Goal: Task Accomplishment & Management: Complete application form

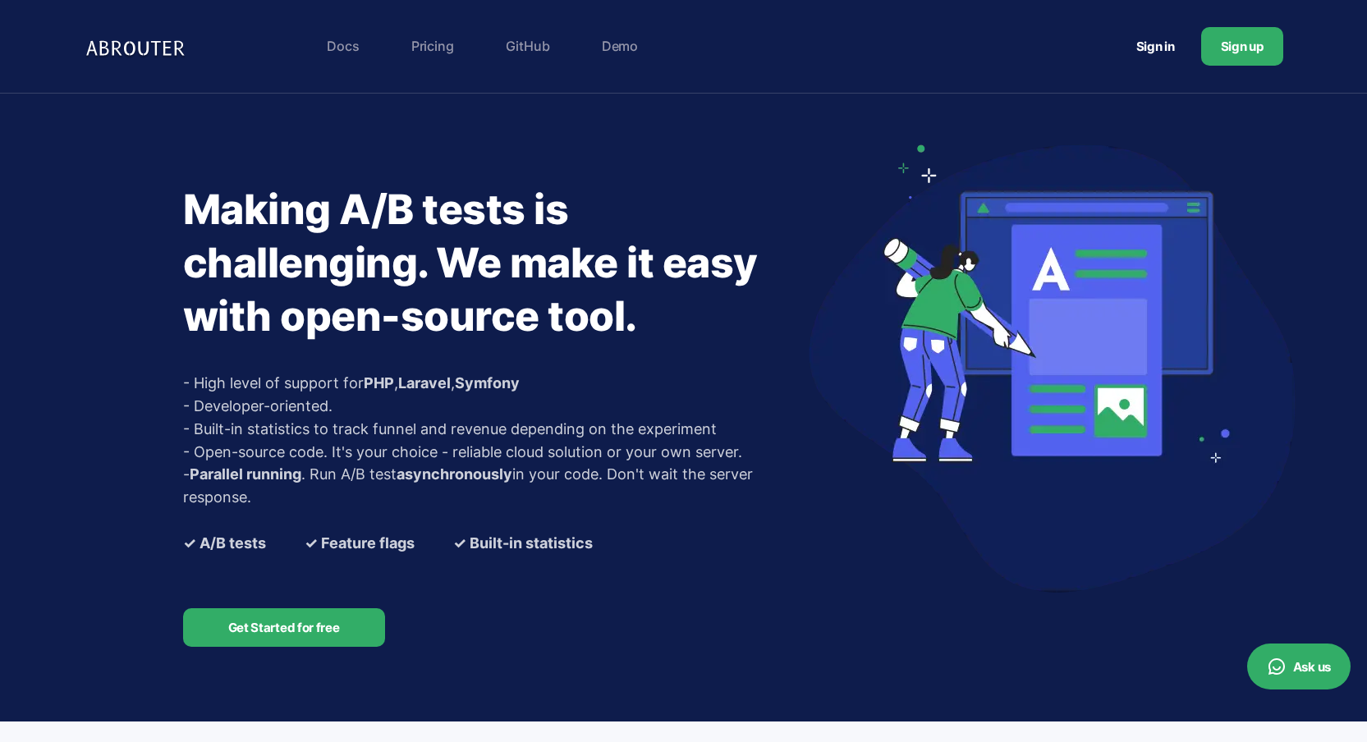
click at [1157, 45] on link "Sign in" at bounding box center [1155, 46] width 78 height 30
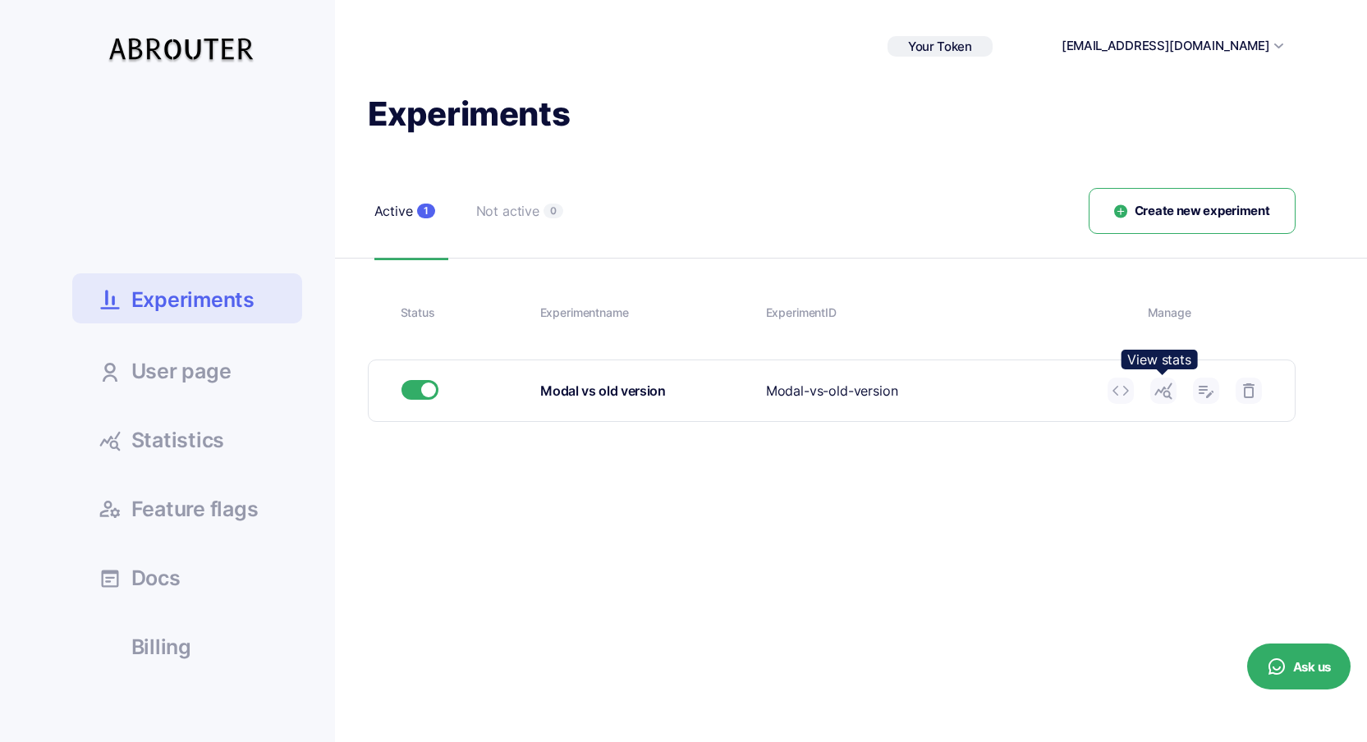
click at [1161, 391] on icon at bounding box center [1163, 391] width 20 height 20
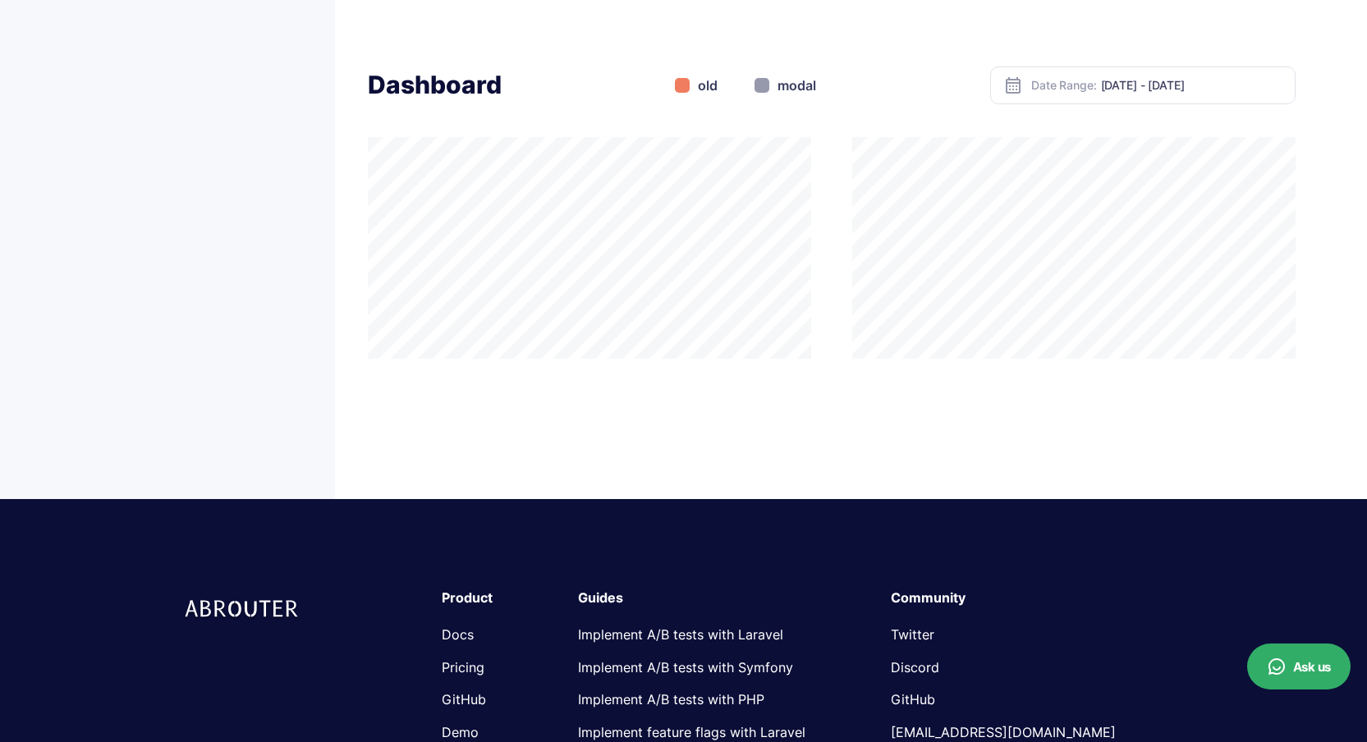
scroll to position [288, 0]
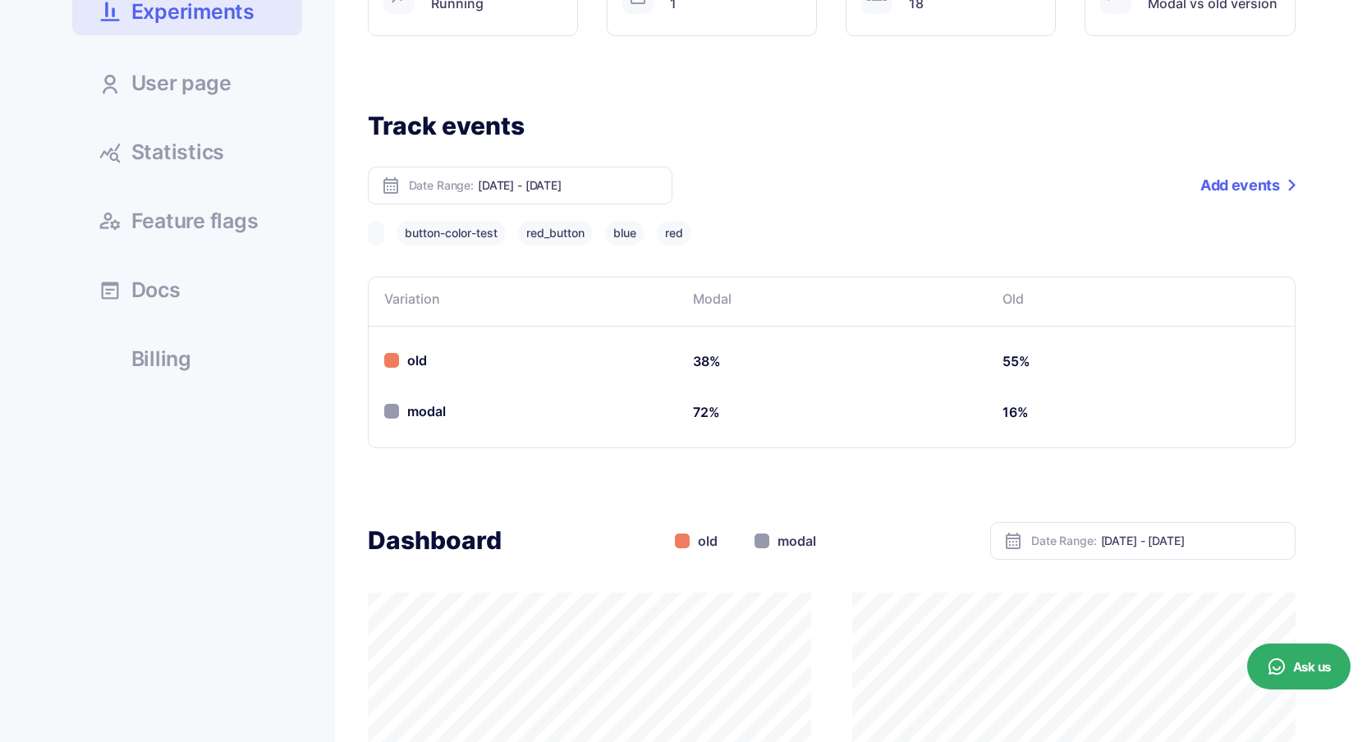
click at [226, 145] on link "Statistics" at bounding box center [187, 151] width 230 height 44
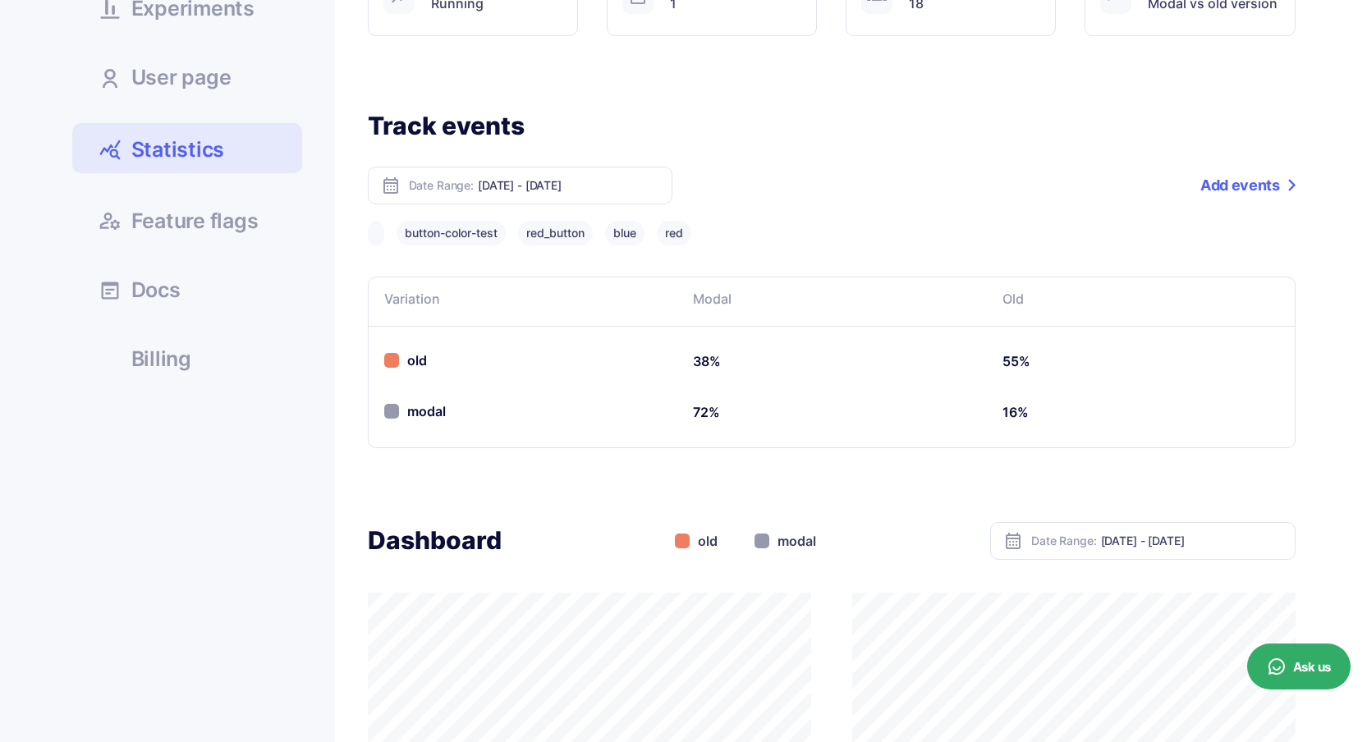
scroll to position [286, 0]
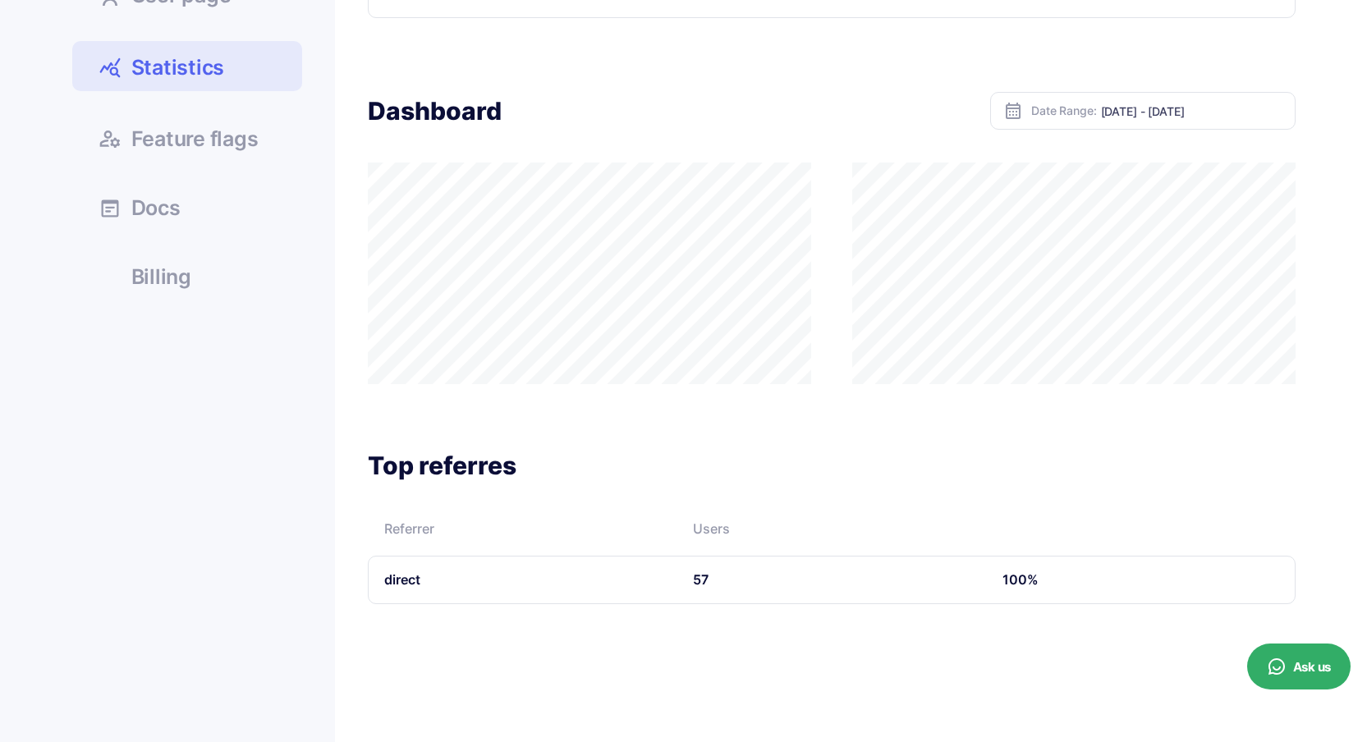
scroll to position [75, 0]
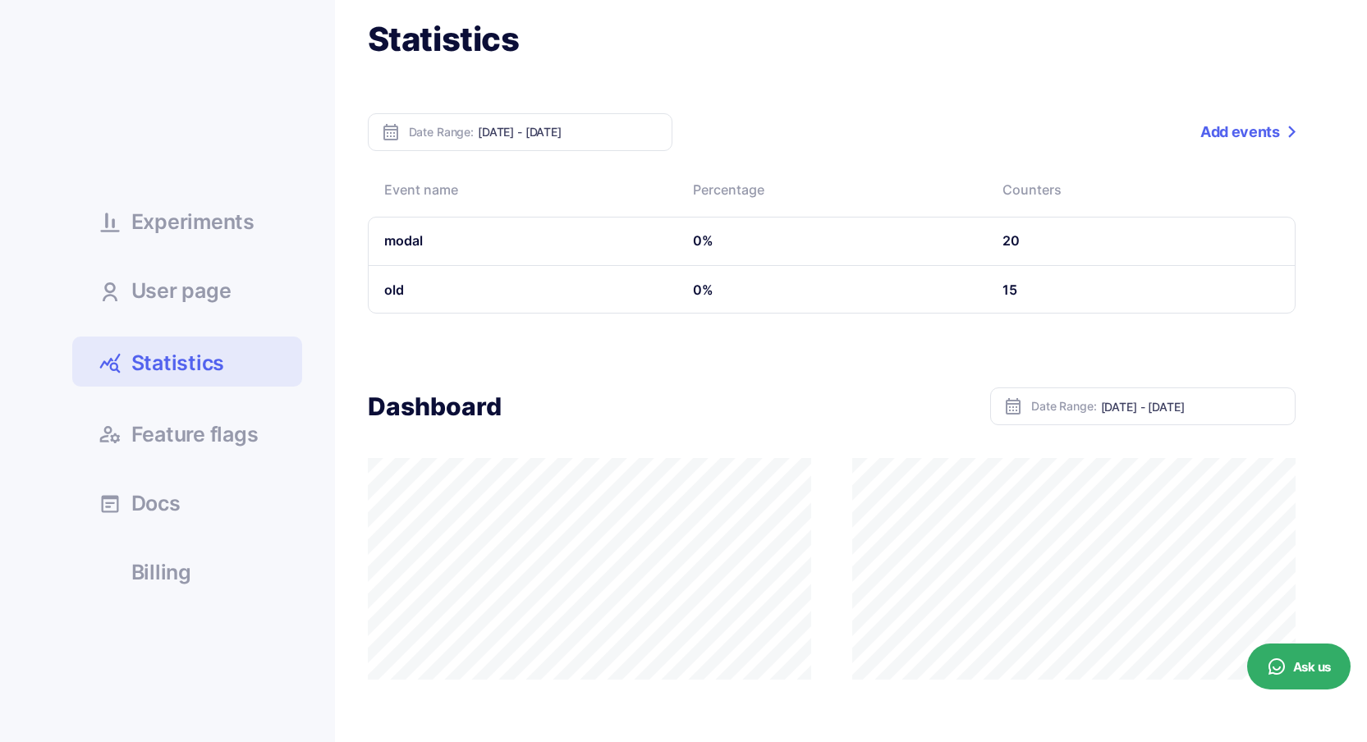
click at [208, 286] on span "User page" at bounding box center [181, 291] width 100 height 21
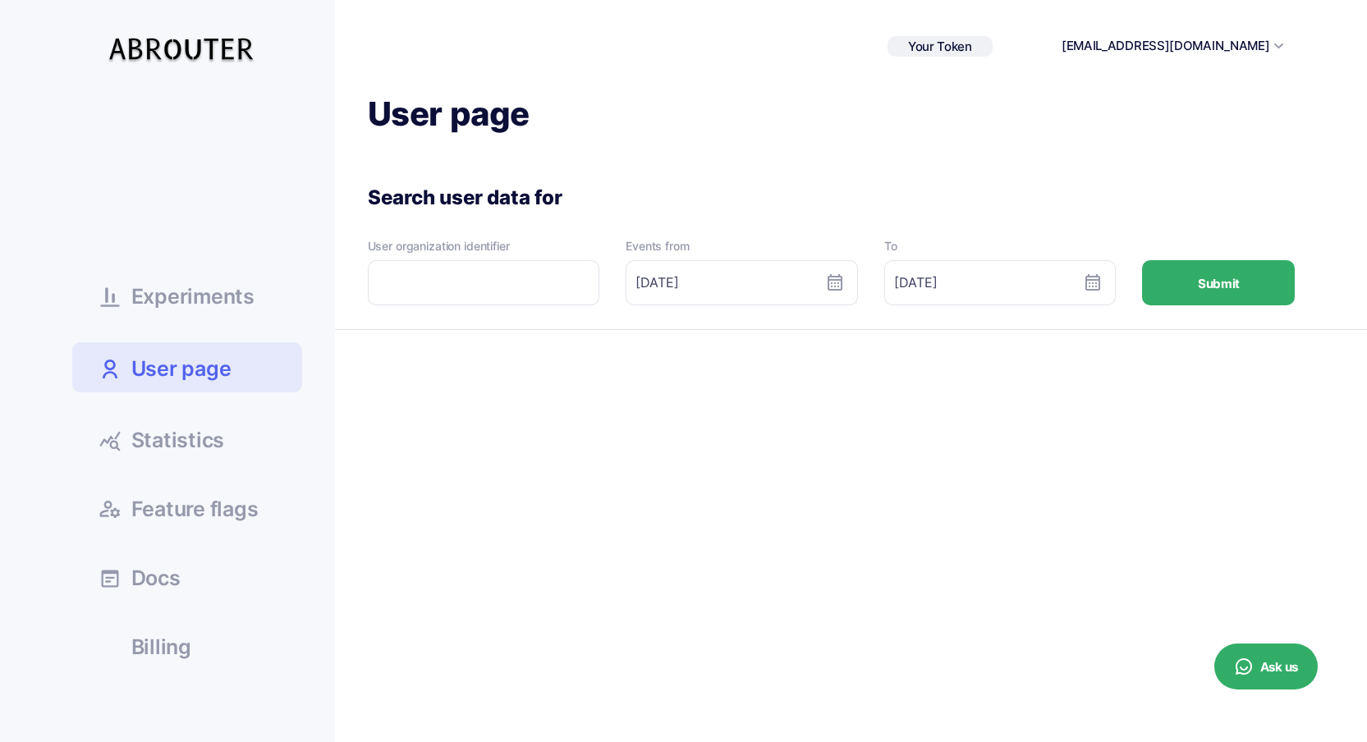
click at [224, 286] on span "Experiments" at bounding box center [192, 296] width 123 height 21
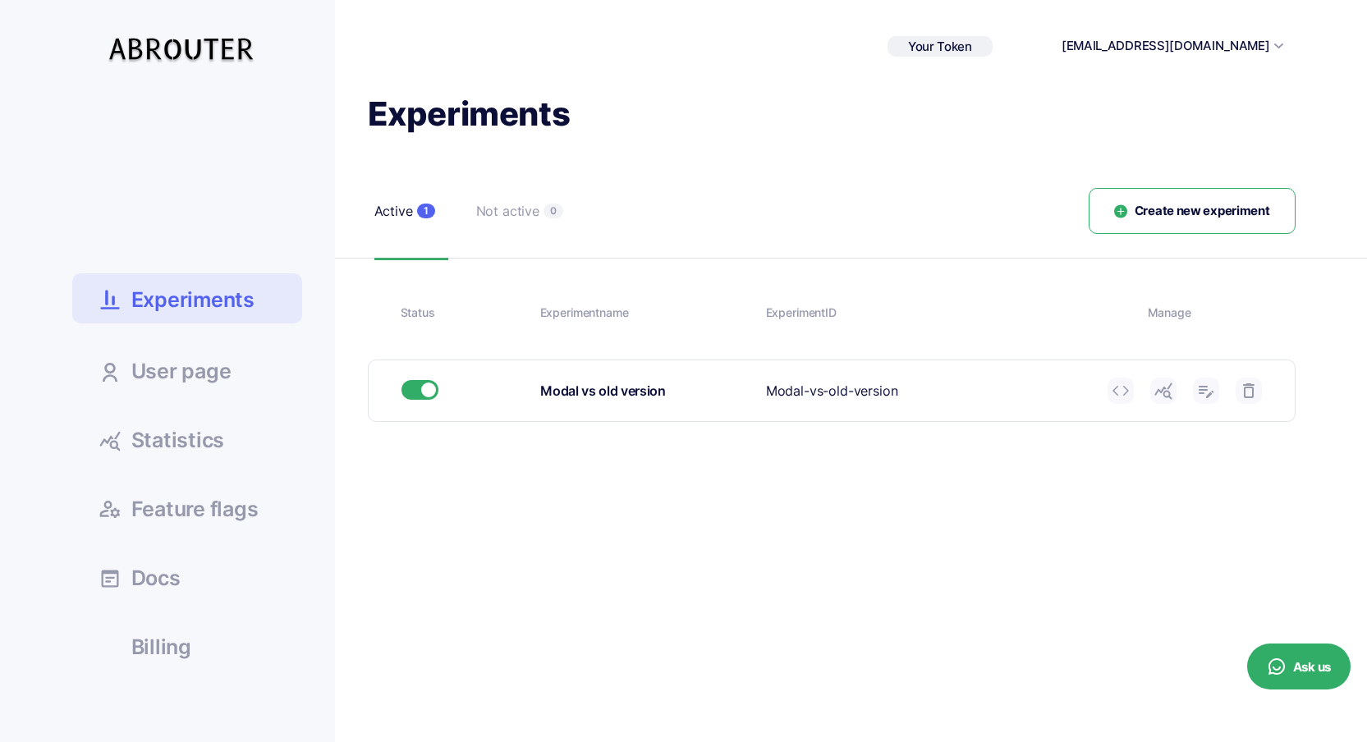
click at [1231, 44] on button "[EMAIL_ADDRESS][DOMAIN_NAME]" at bounding box center [1165, 46] width 208 height 19
click at [237, 370] on link "User page" at bounding box center [187, 370] width 230 height 44
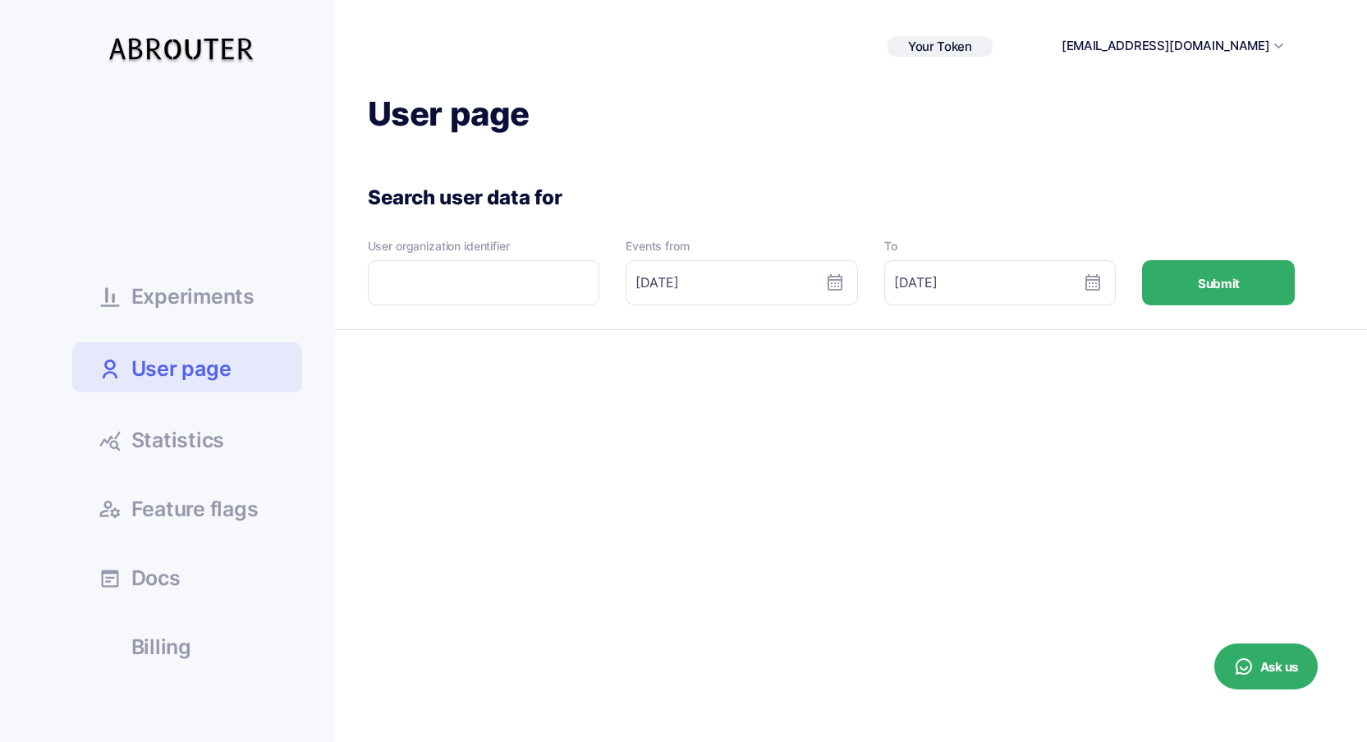
click at [1207, 265] on button "Submit" at bounding box center [1218, 282] width 153 height 45
click at [461, 280] on input "text" at bounding box center [484, 282] width 232 height 45
click at [463, 247] on div "User organization identifier" at bounding box center [484, 245] width 232 height 11
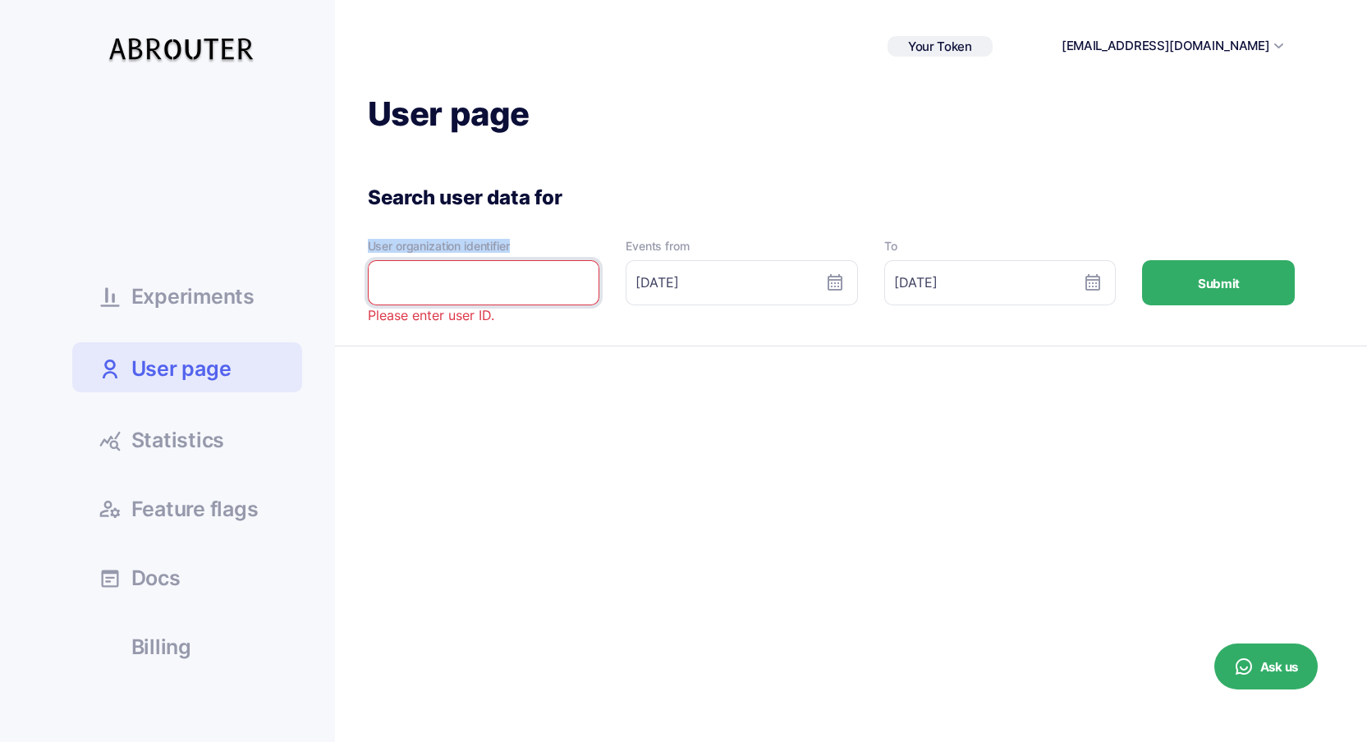
click at [452, 254] on div at bounding box center [452, 254] width 0 height 0
click at [463, 251] on div "User organization identifier" at bounding box center [484, 245] width 232 height 11
click at [493, 286] on input "text" at bounding box center [484, 282] width 232 height 45
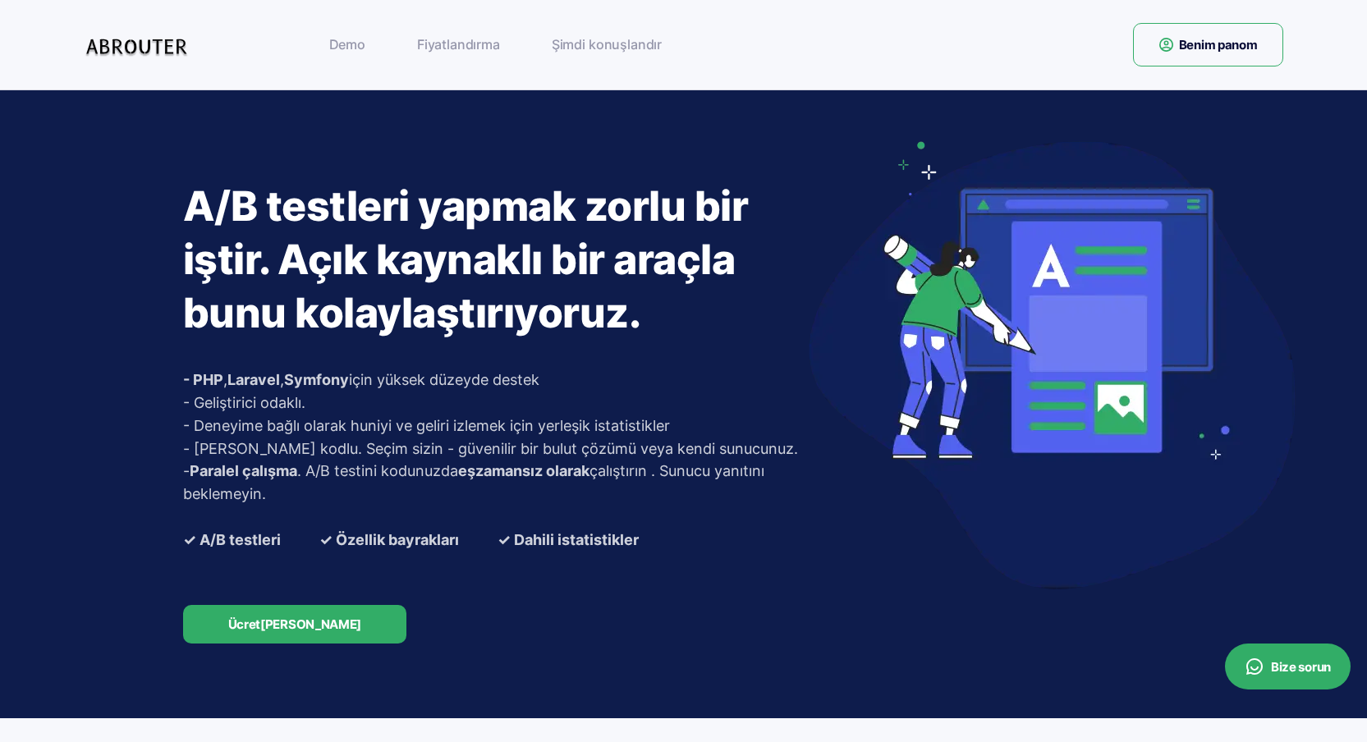
click at [1219, 43] on font "Benim panom" at bounding box center [1218, 45] width 79 height 16
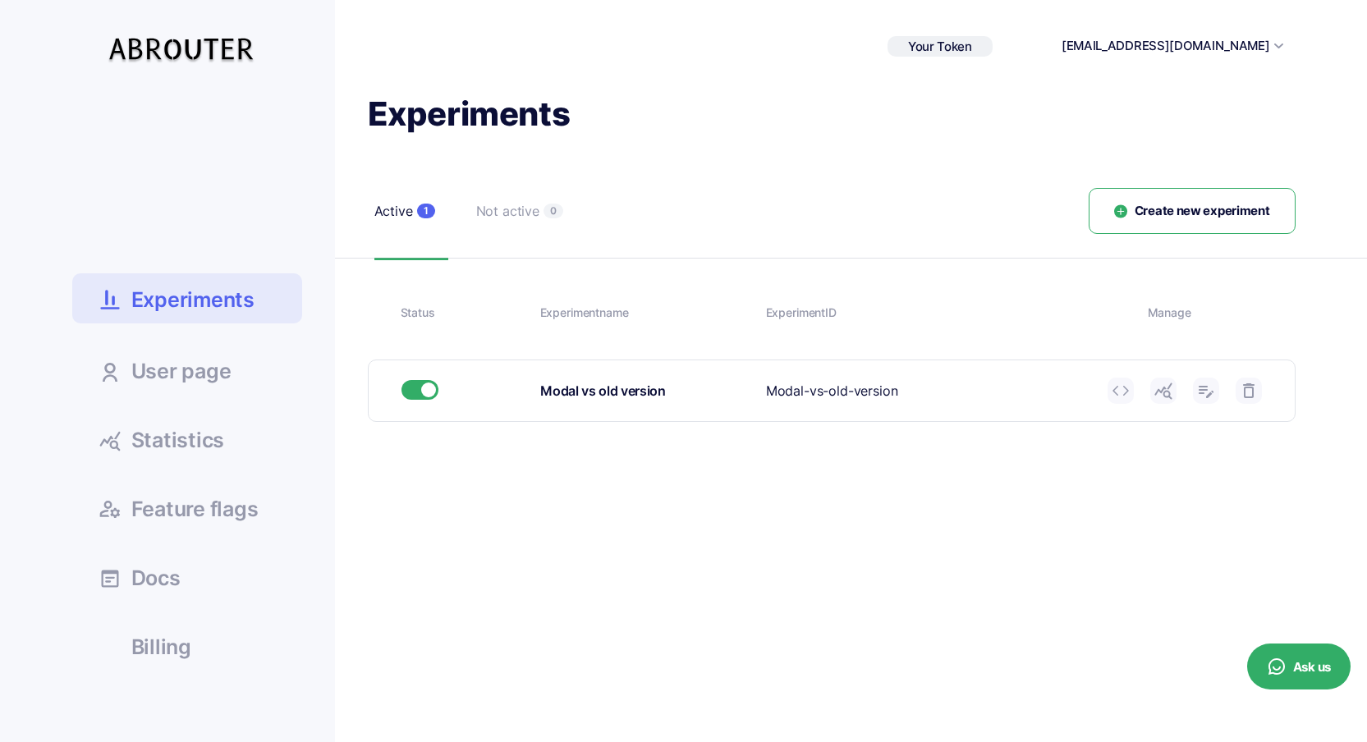
click at [789, 81] on div "Your Token 185cafac5a9637d [EMAIL_ADDRESS][DOMAIN_NAME] Sign out" at bounding box center [683, 46] width 1223 height 93
click at [1187, 209] on span "Create new experiment" at bounding box center [1201, 211] width 135 height 19
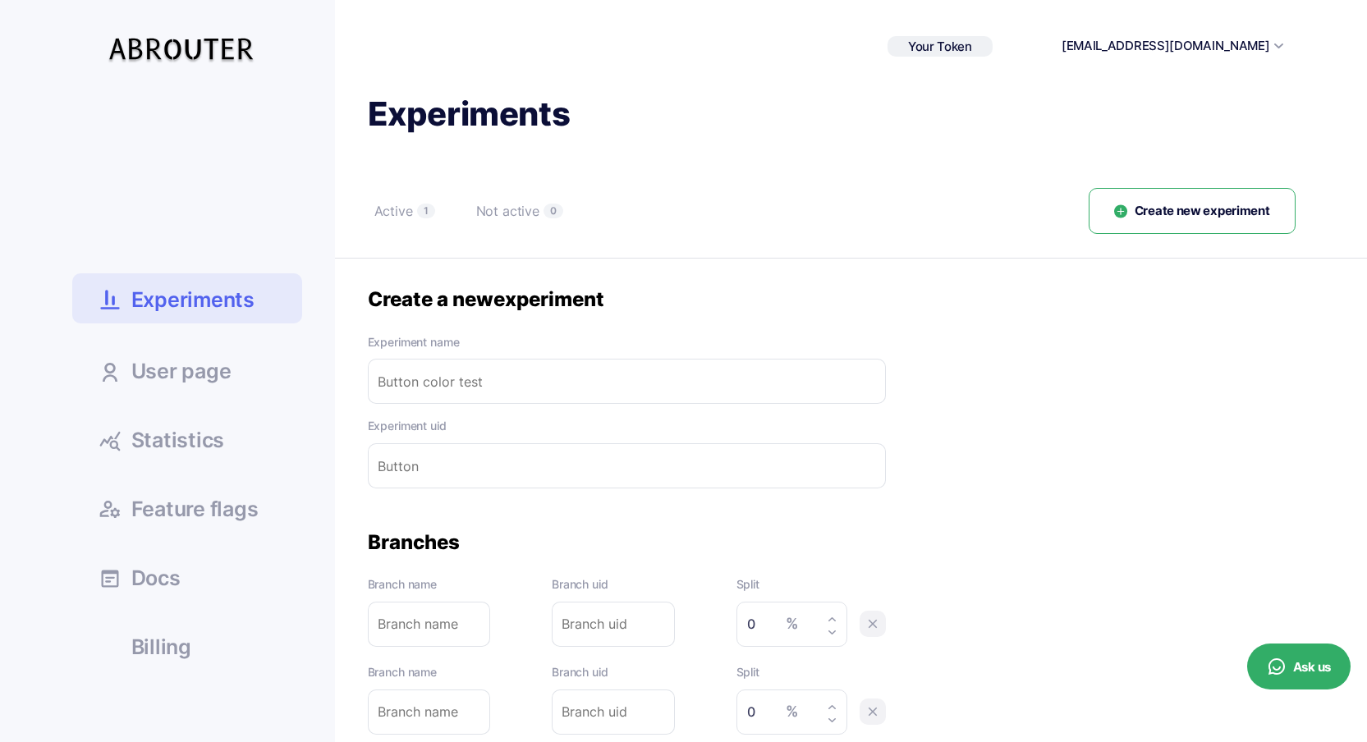
click at [497, 381] on input "text" at bounding box center [627, 381] width 518 height 45
click at [428, 342] on label "Experiment name" at bounding box center [627, 342] width 518 height 18
click at [418, 350] on div at bounding box center [418, 350] width 0 height 0
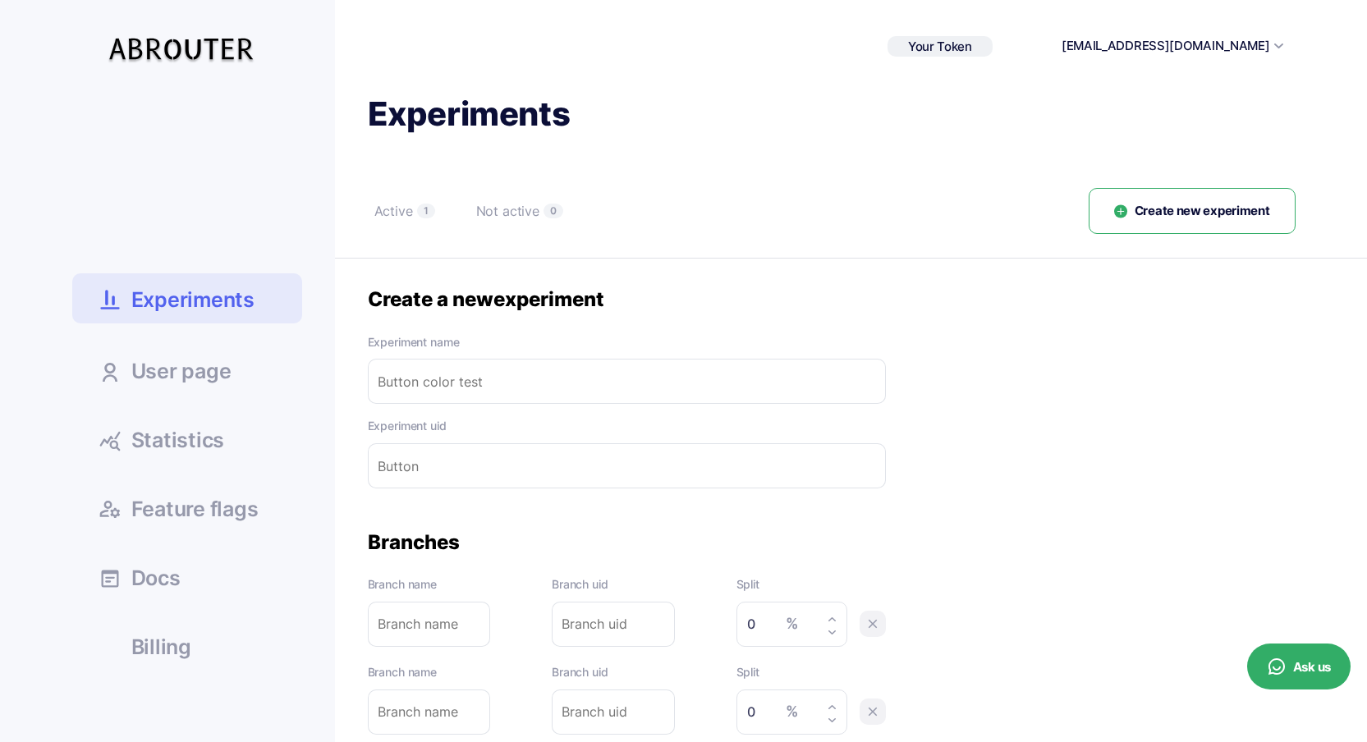
click at [585, 330] on div "Create a new experiment Experiment name Please enter experiment name. Experimen…" at bounding box center [627, 387] width 518 height 202
click at [566, 389] on input "text" at bounding box center [627, 381] width 518 height 45
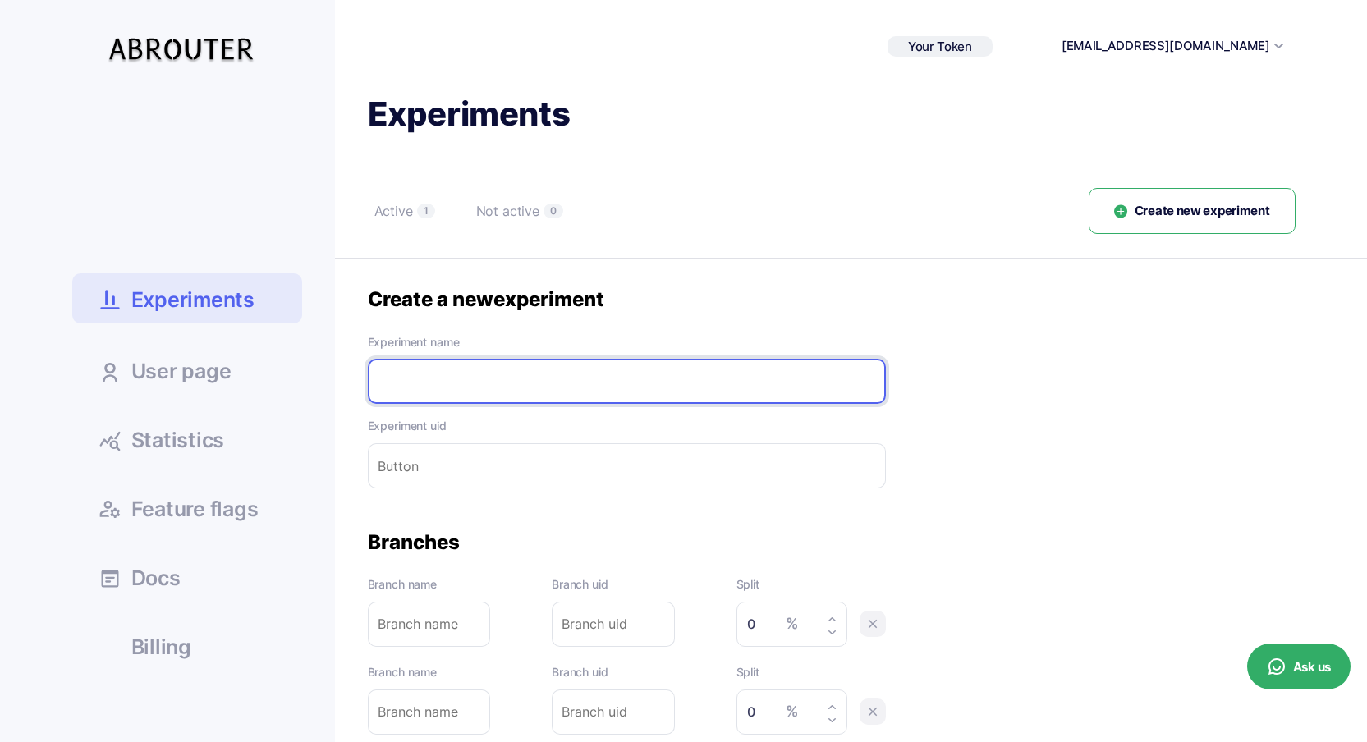
click at [558, 369] on input "text" at bounding box center [627, 381] width 518 height 45
type input "i"
type input "in"
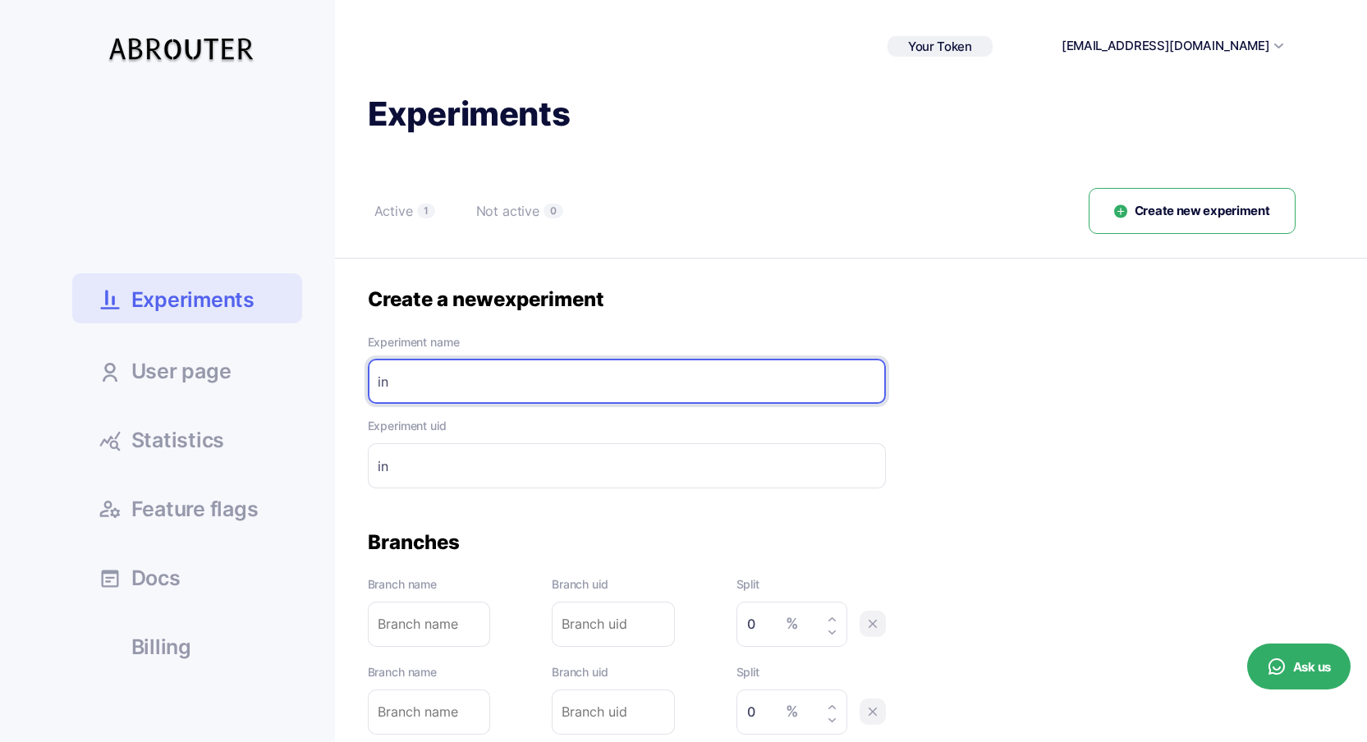
type input "inp"
type input "inpu"
type input "input"
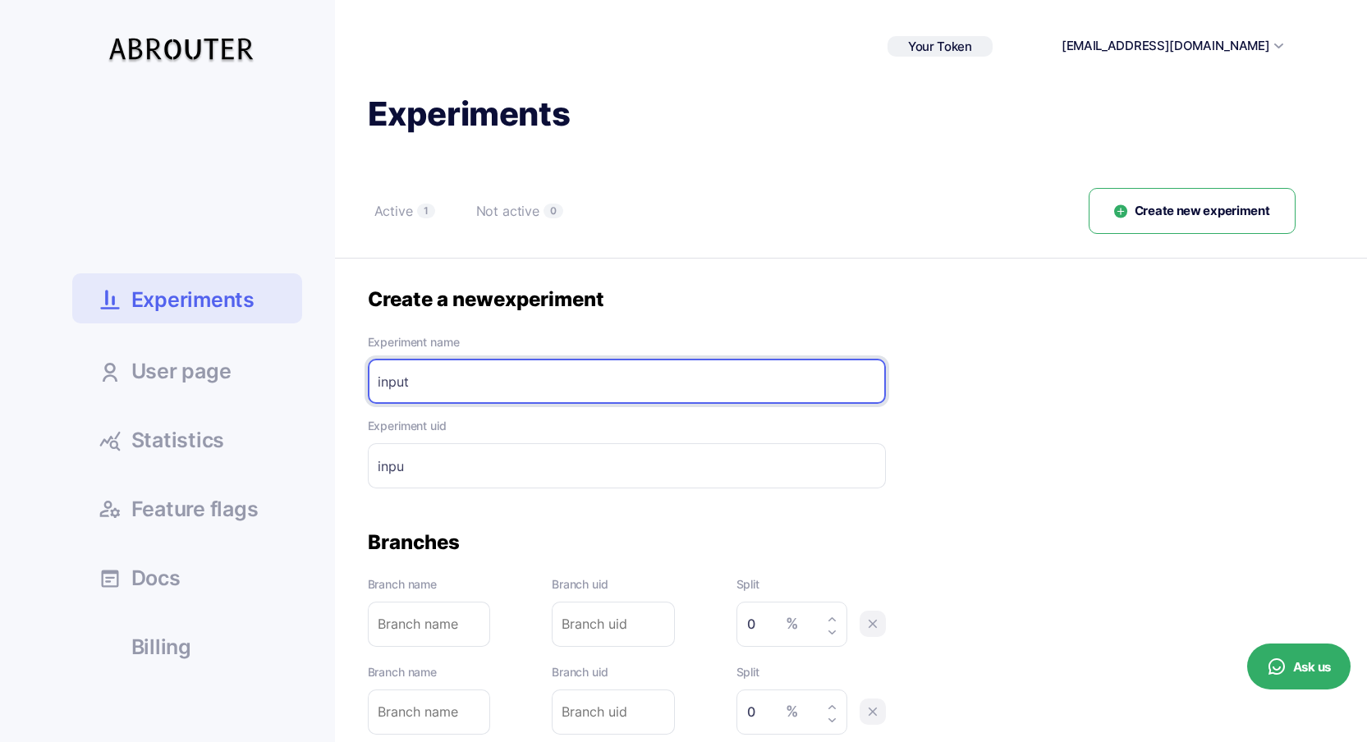
type input "input"
type input "input-"
type input "input v"
type input "input-v"
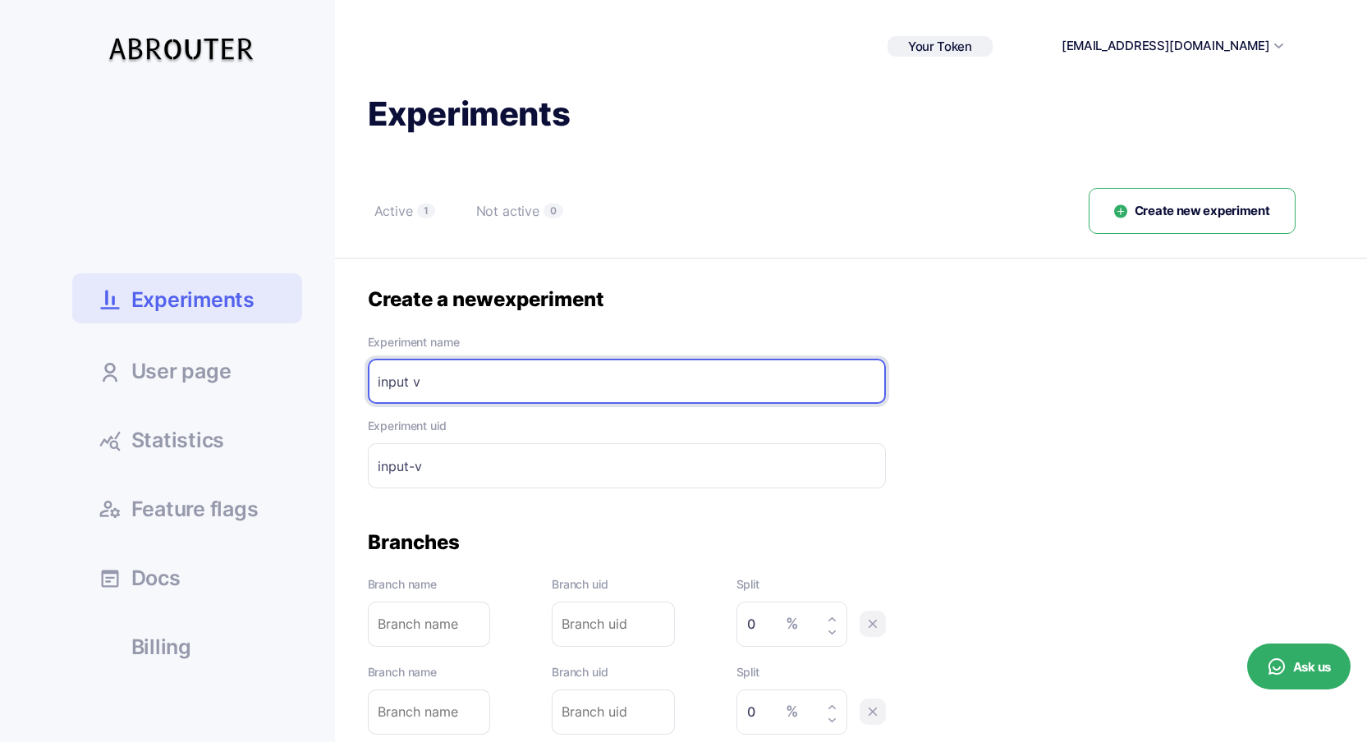
type input "input ve"
type input "input-ve"
type input "input v"
type input "input-v"
type input "input"
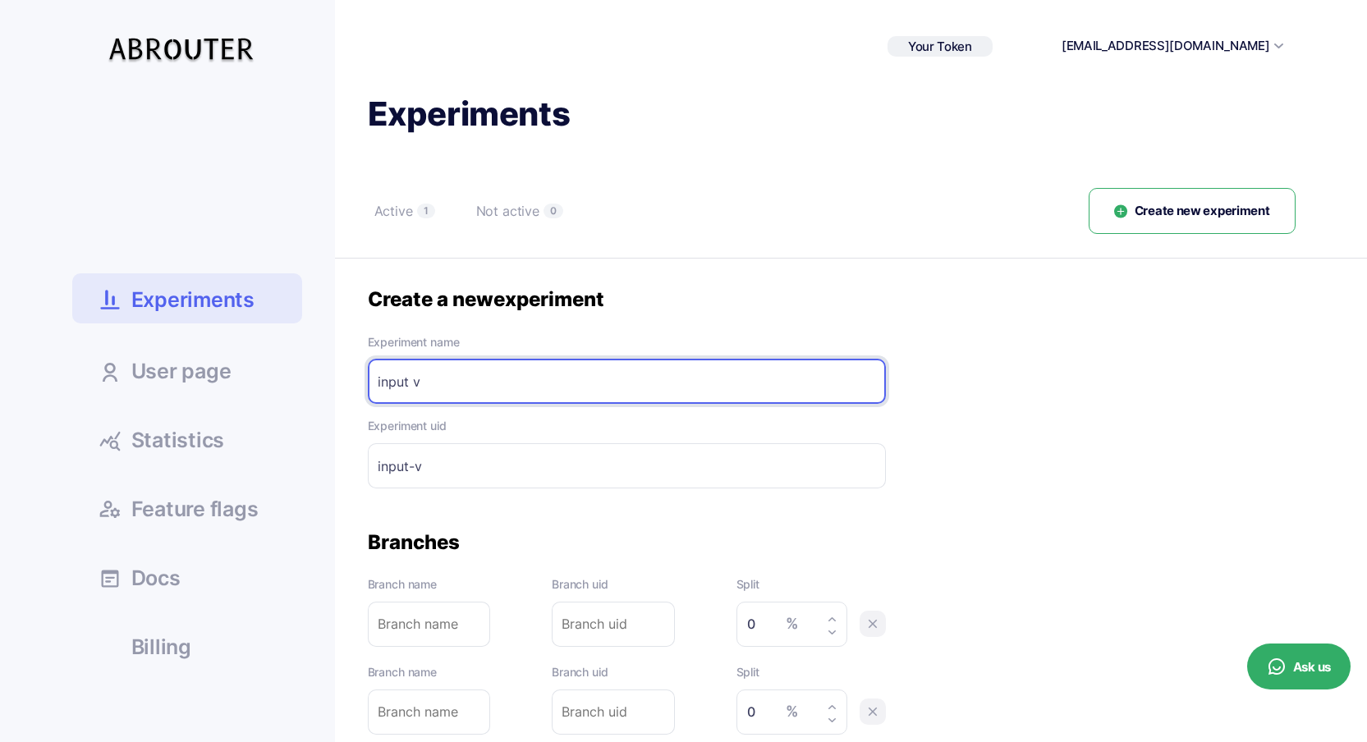
type input "input-"
type input "c"
type input "co"
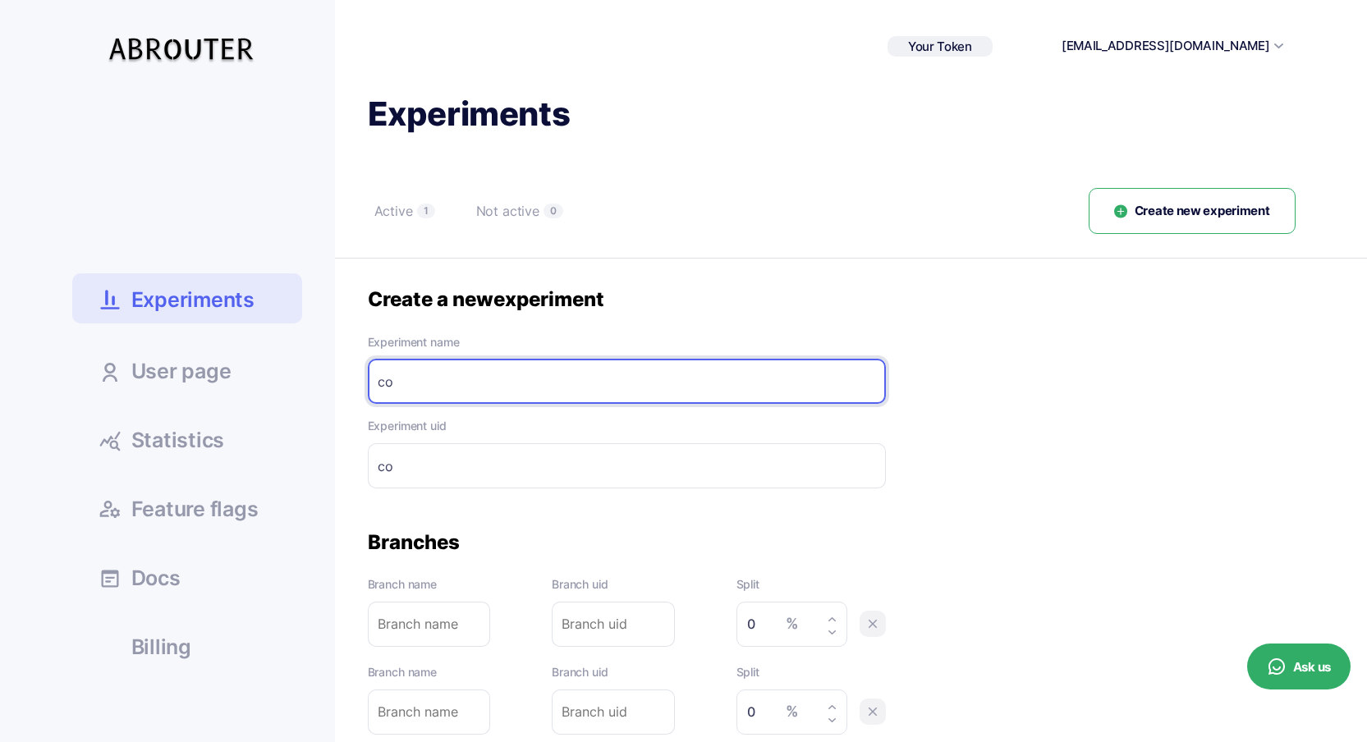
type input "con"
type input "cont"
type input "conta"
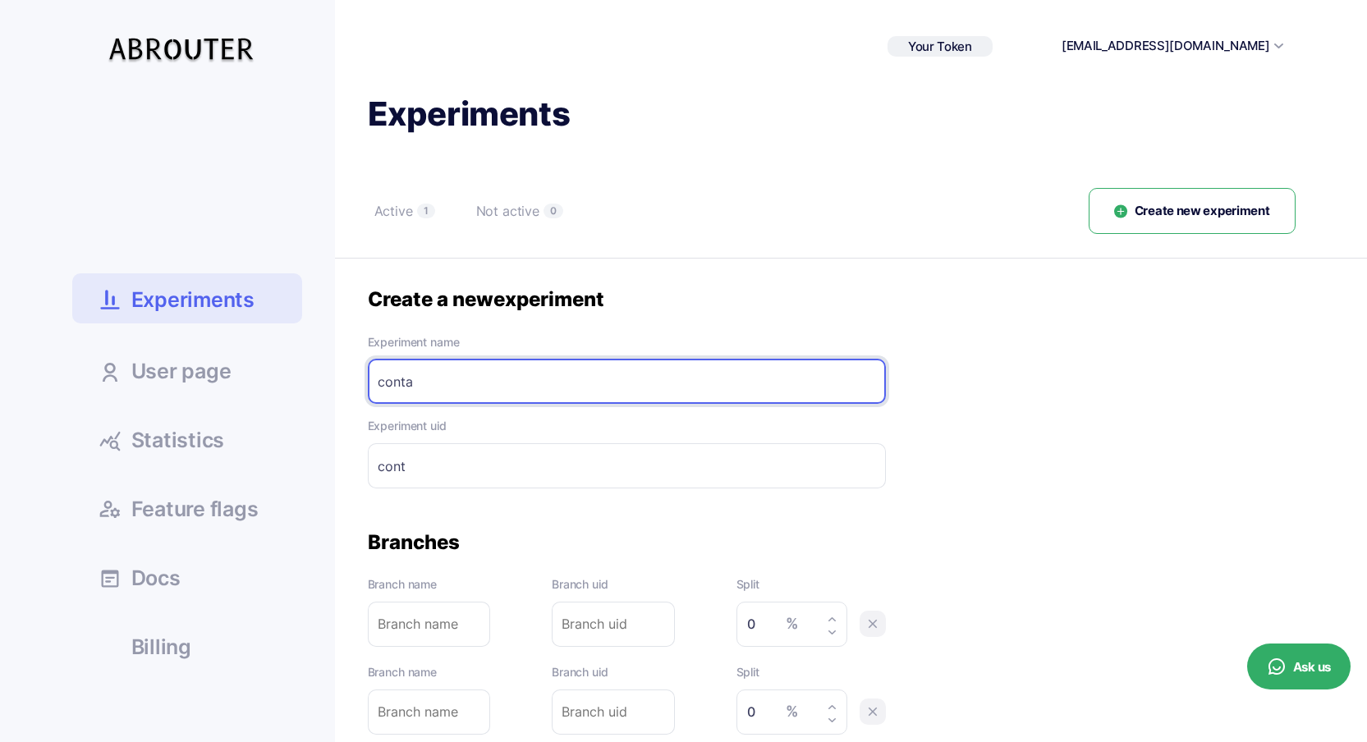
type input "conta"
type input "contac"
type input "contact"
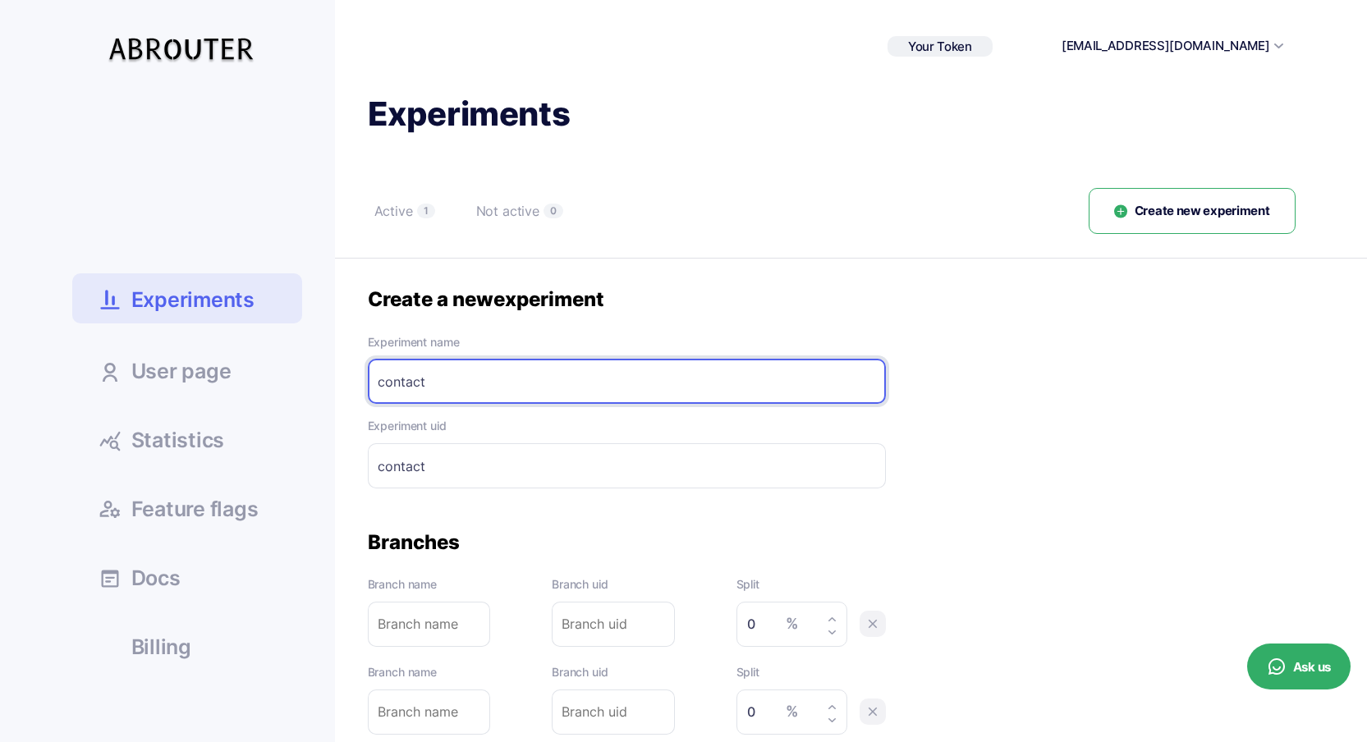
type input "contact"
type input "contact-"
type input "contact f"
type input "contact-f"
type input "contact fo"
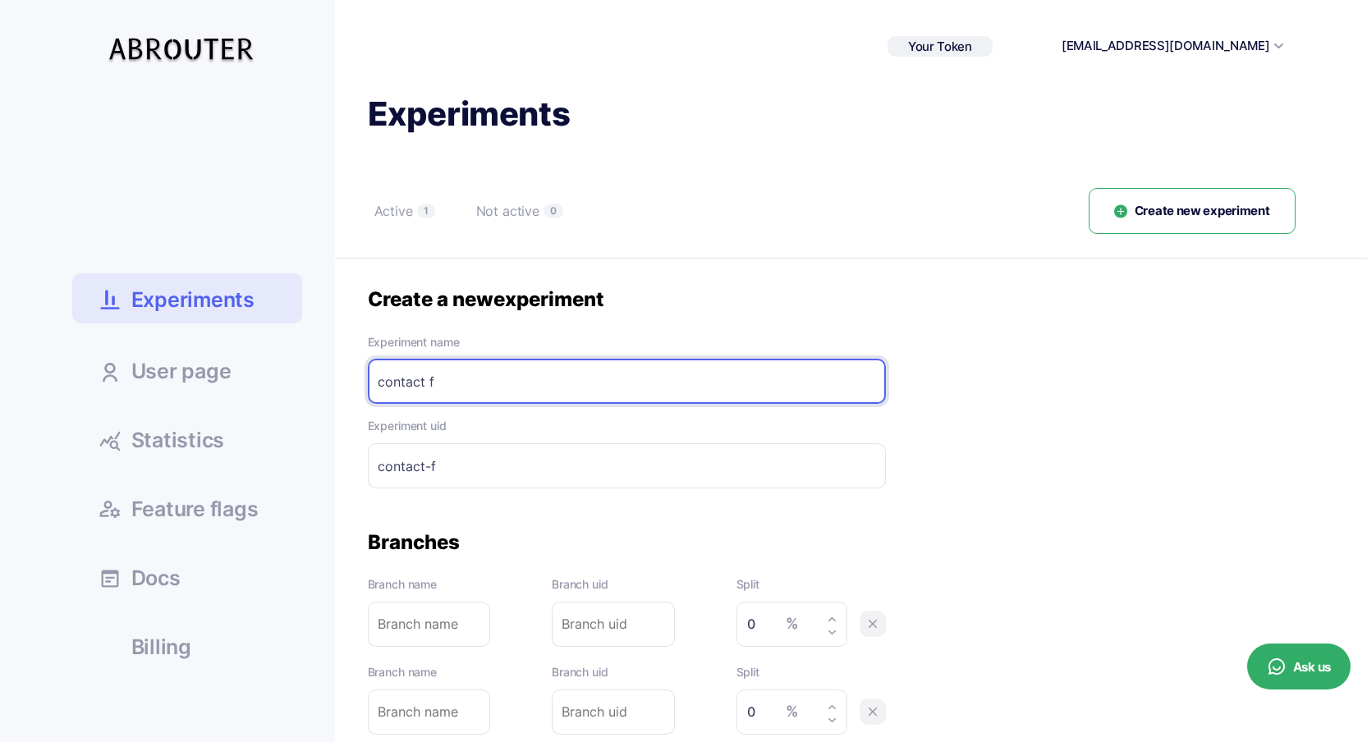
type input "contact-fo"
type input "contact for"
type input "contact-for"
type input "contact form"
type input "contact-form"
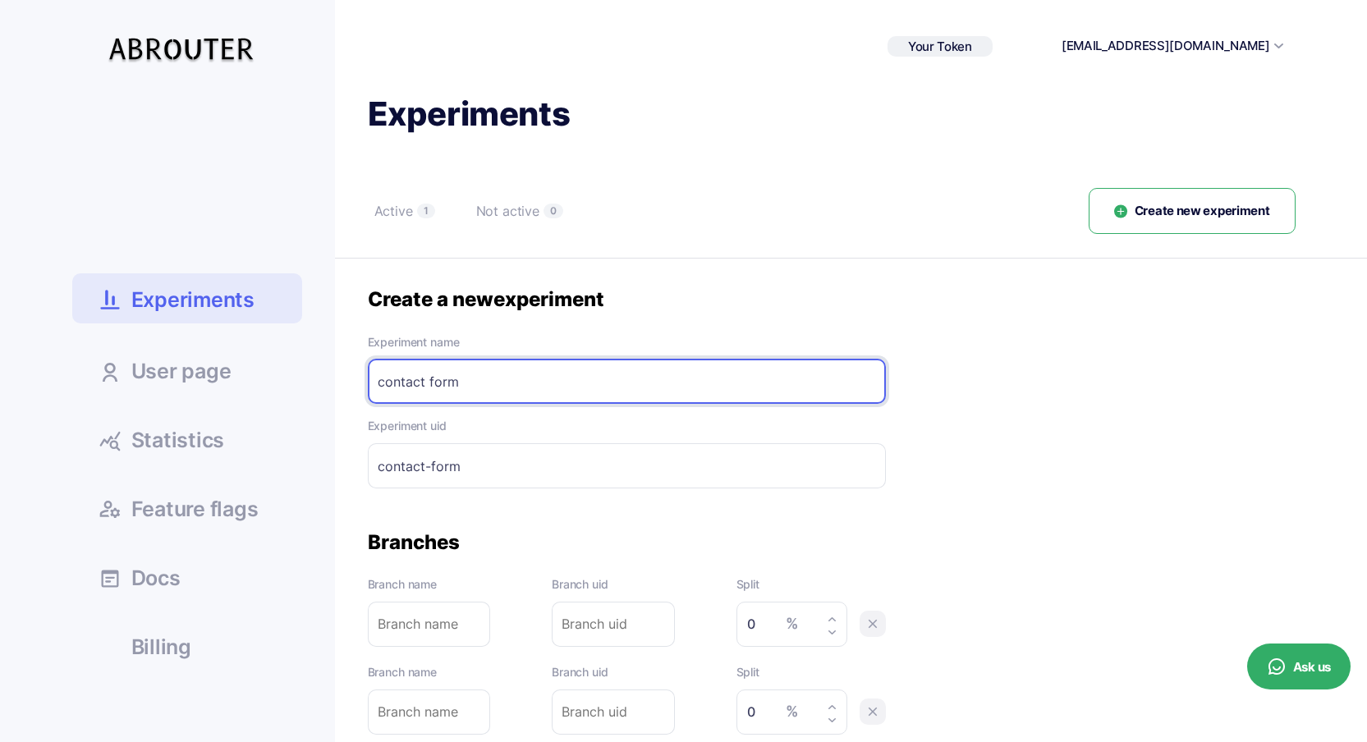
type input "contact form"
type input "contact-form-"
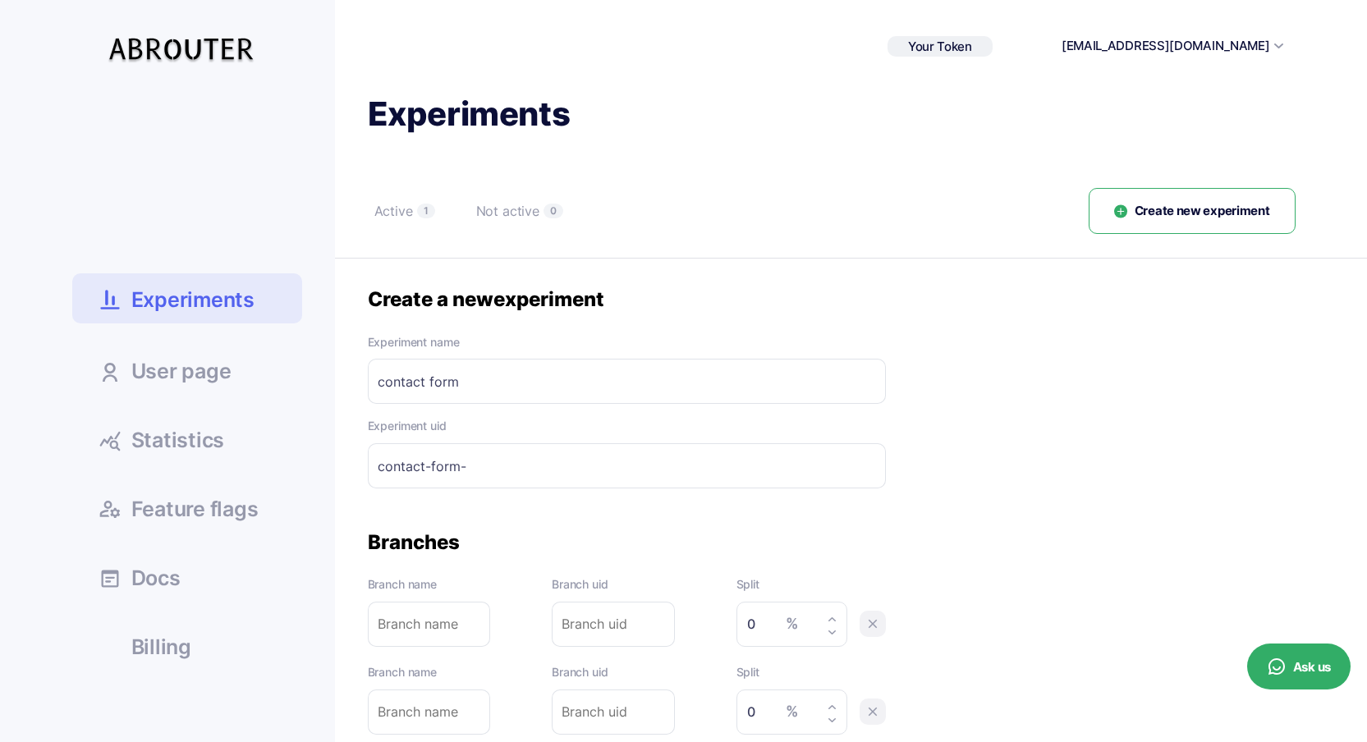
click at [833, 141] on div "Experiments Active 1 Not active 0 Create new experiment Status Experiment name …" at bounding box center [815, 468] width 960 height 751
click at [543, 386] on input "contact form" at bounding box center [627, 381] width 518 height 45
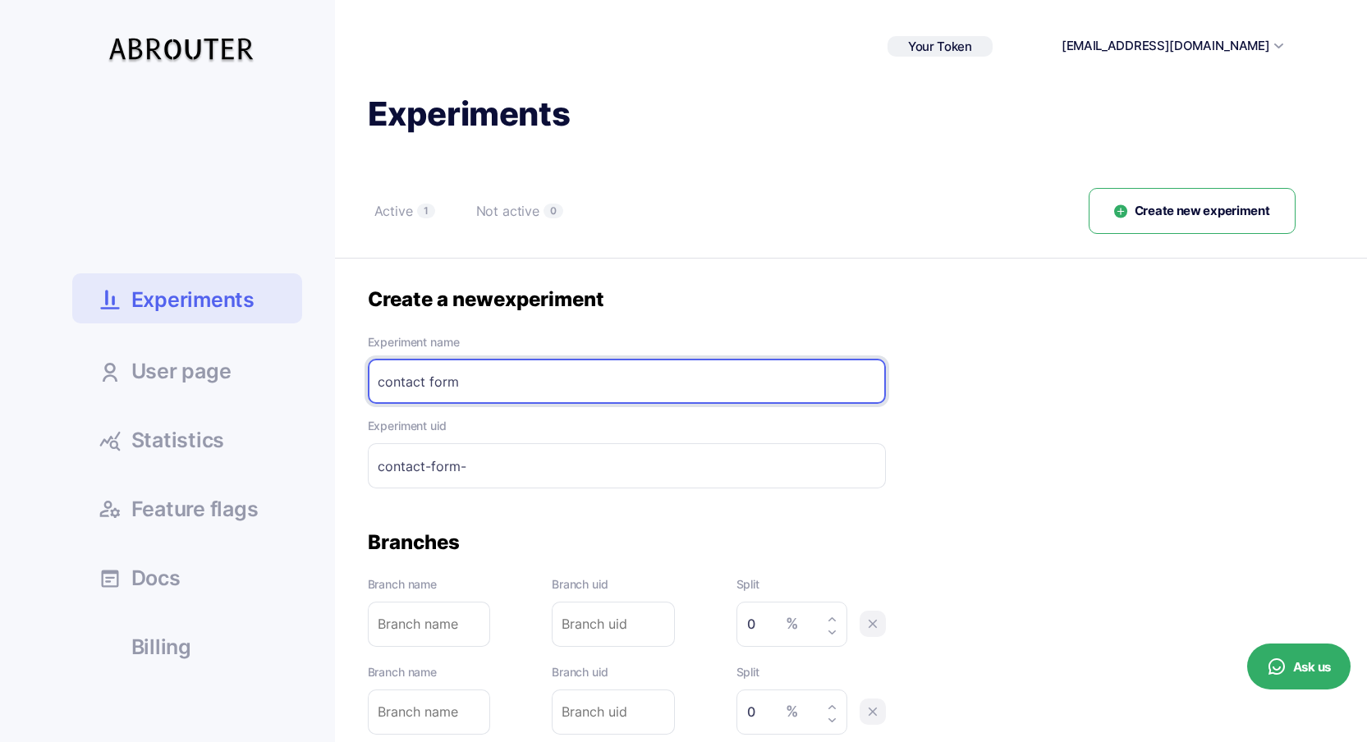
paste input "province"
type input "contact form province"
type input "contact-form-province"
type input "contact form province"
type input "contact-form-province-"
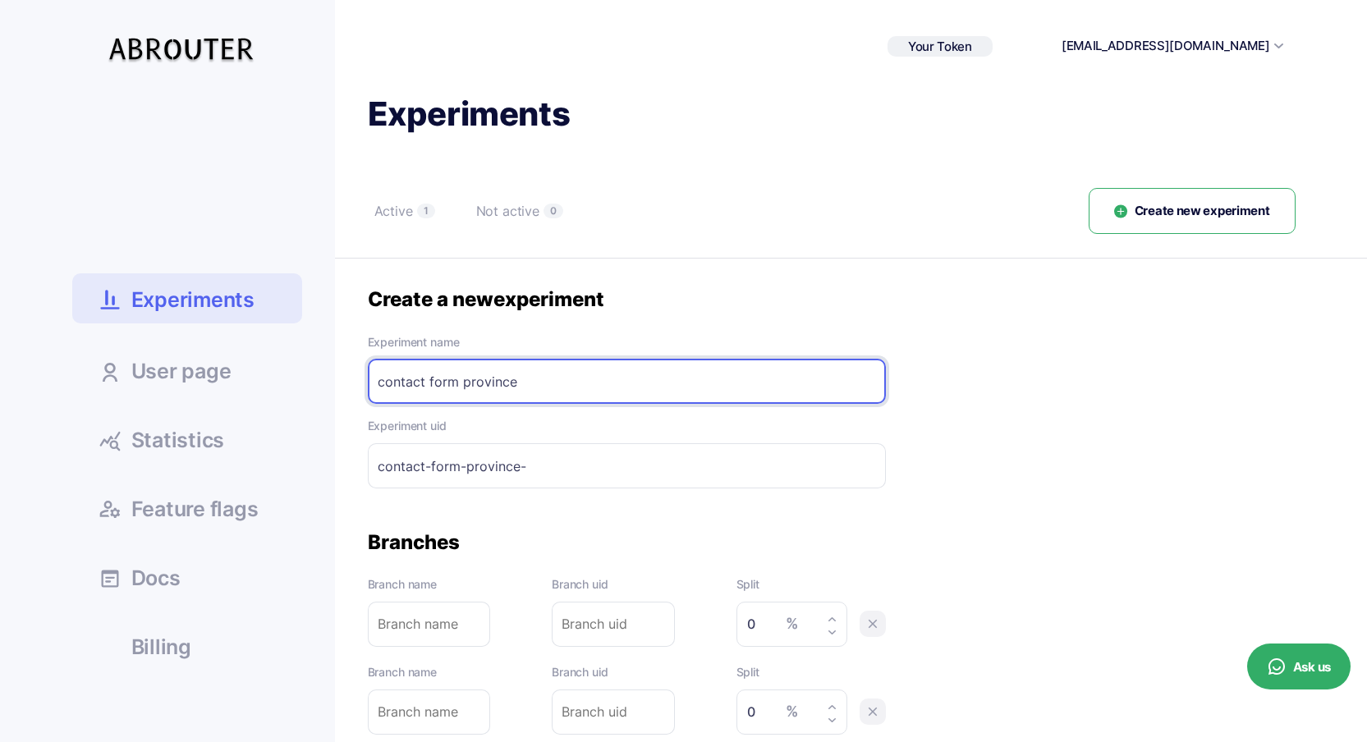
type input "contact form province"
type input "contact-form-province"
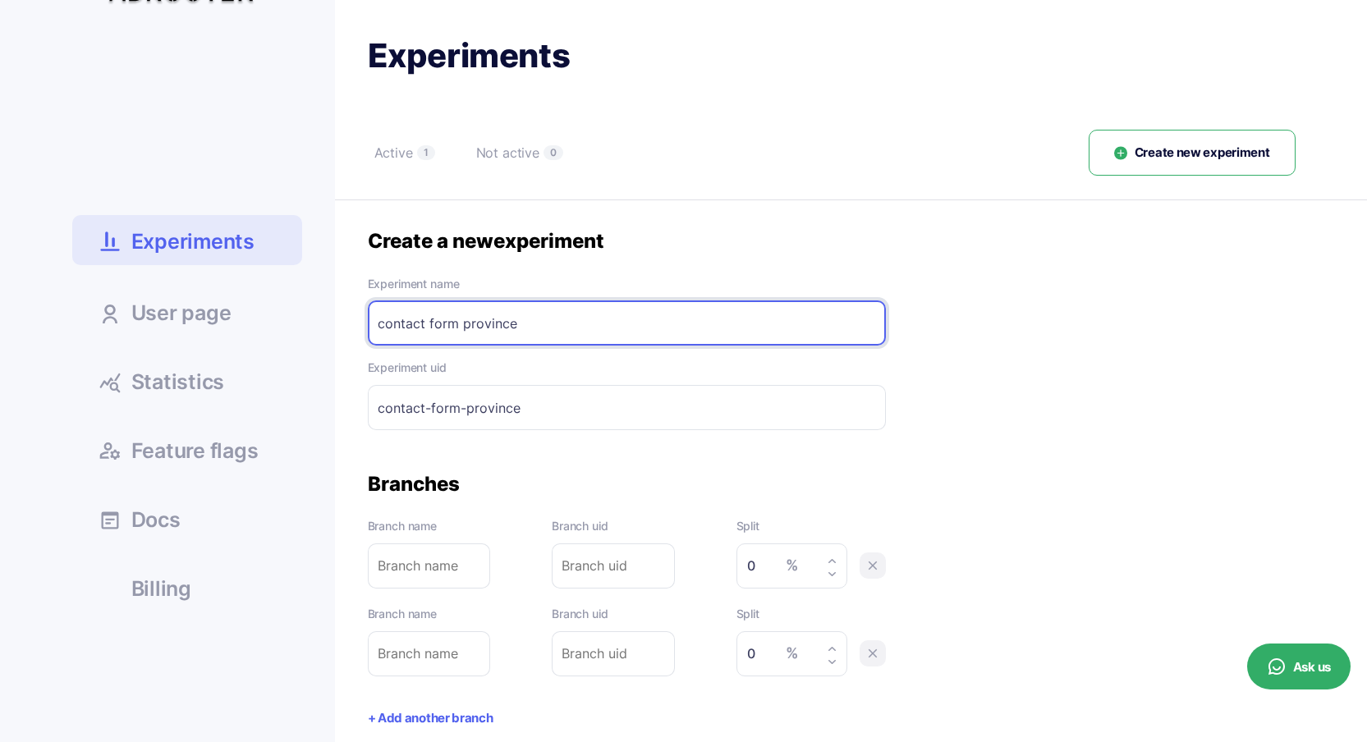
scroll to position [68, 0]
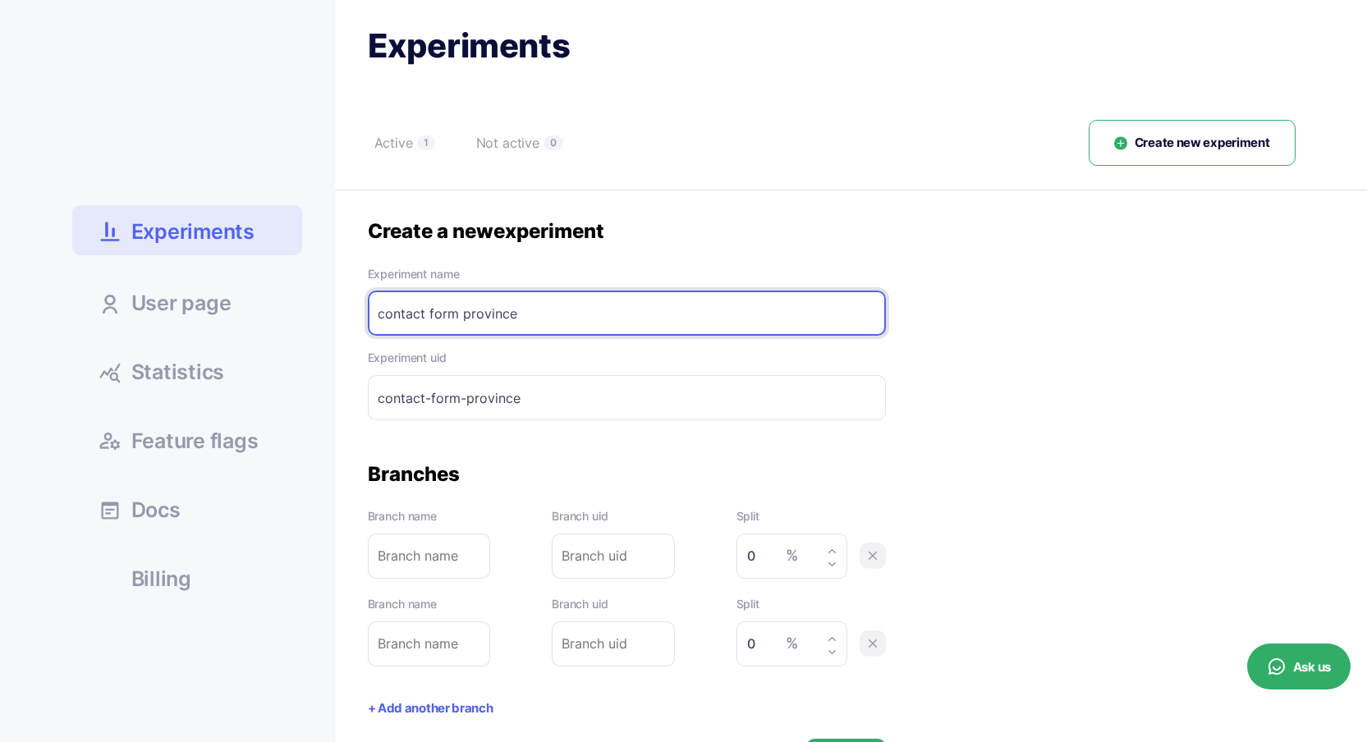
type input "contact form province"
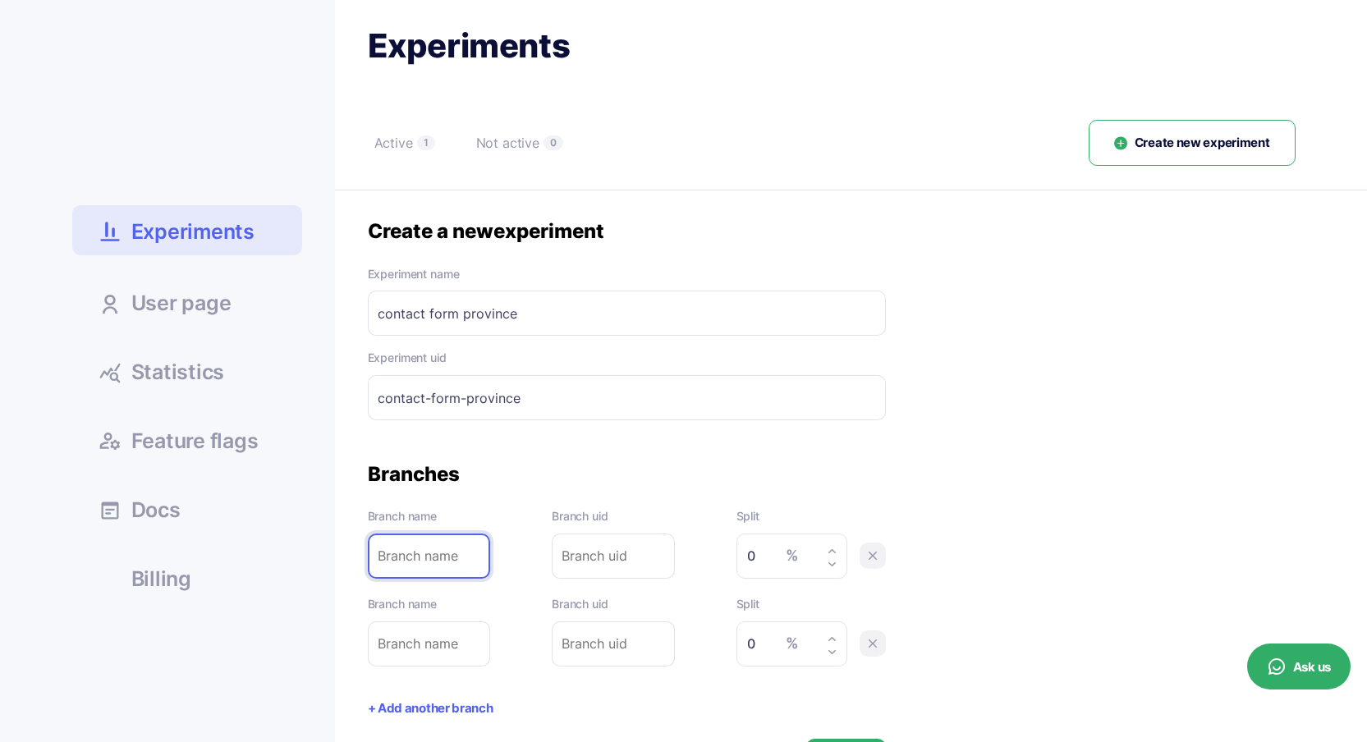
click at [425, 548] on input "text" at bounding box center [429, 555] width 123 height 45
type input "y"
type input "ye"
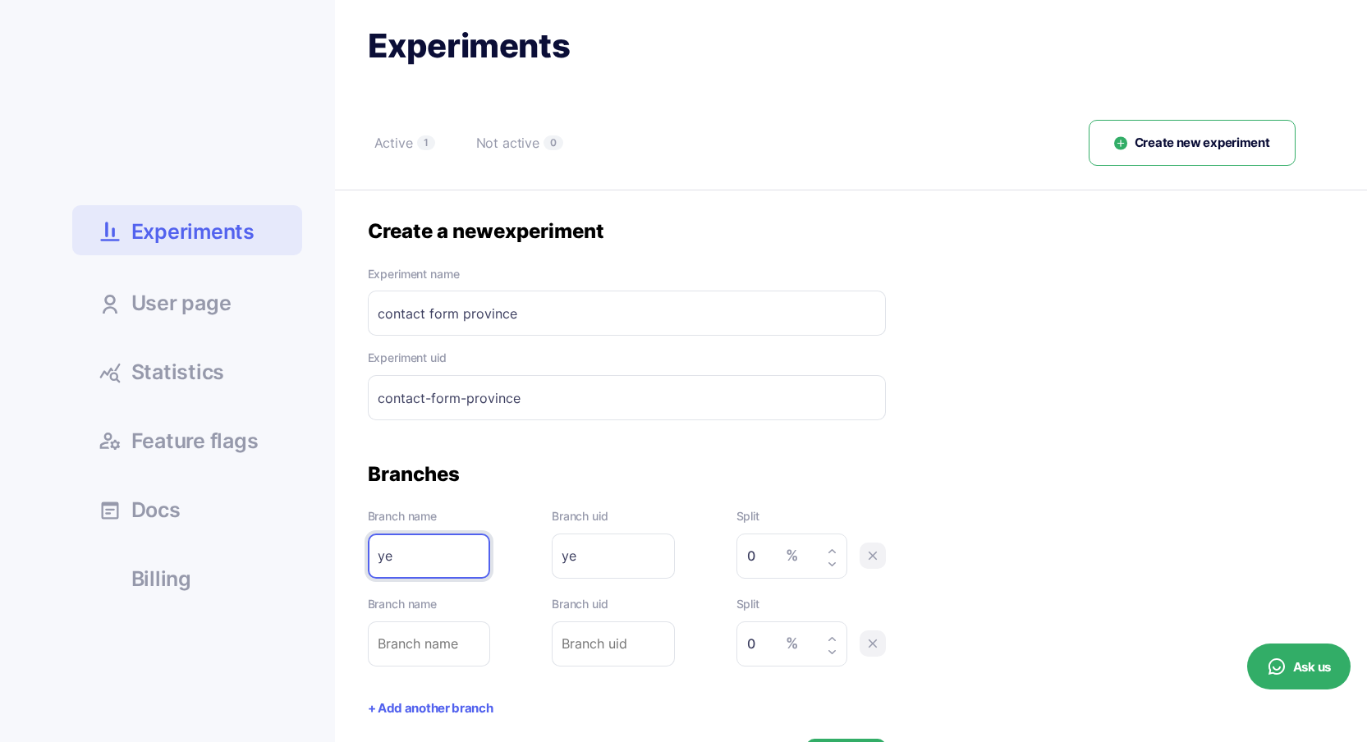
type input "yes"
click at [405, 634] on input "text" at bounding box center [429, 643] width 123 height 45
type input "n"
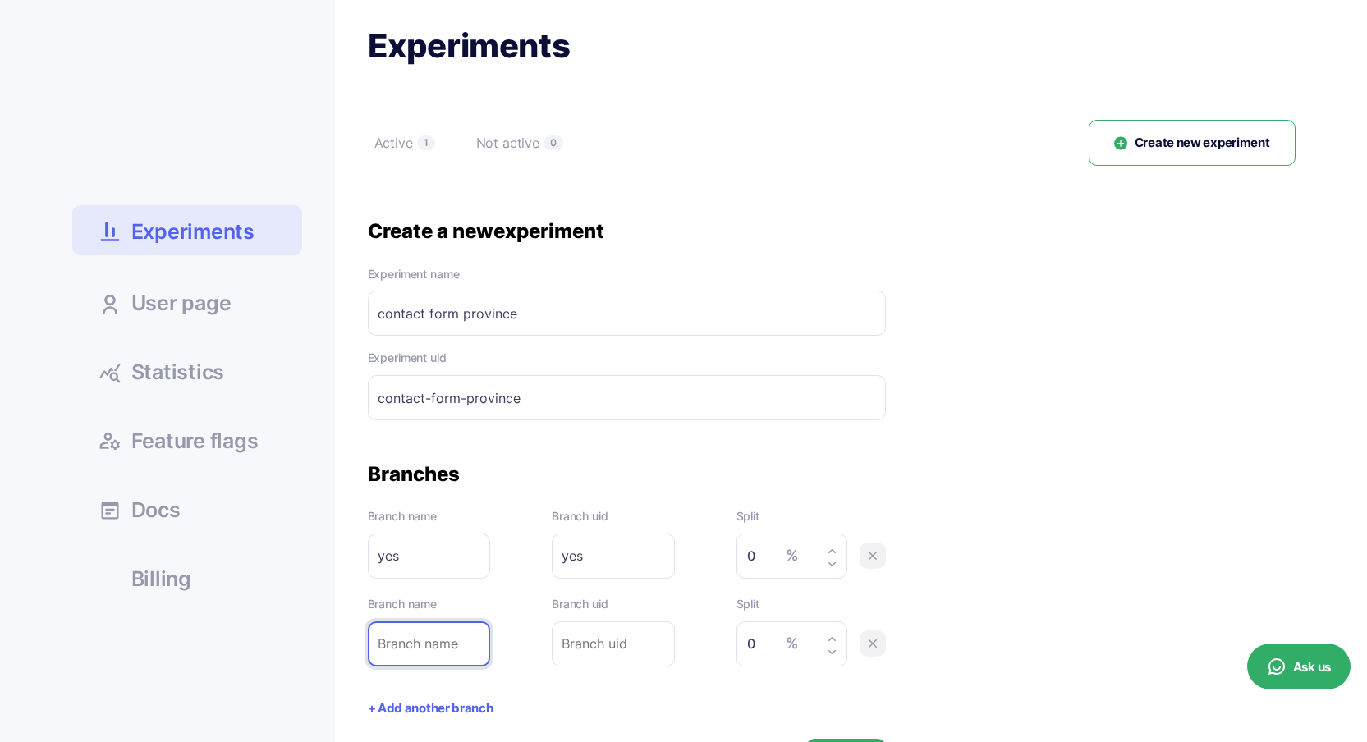
type input "n"
type input "no"
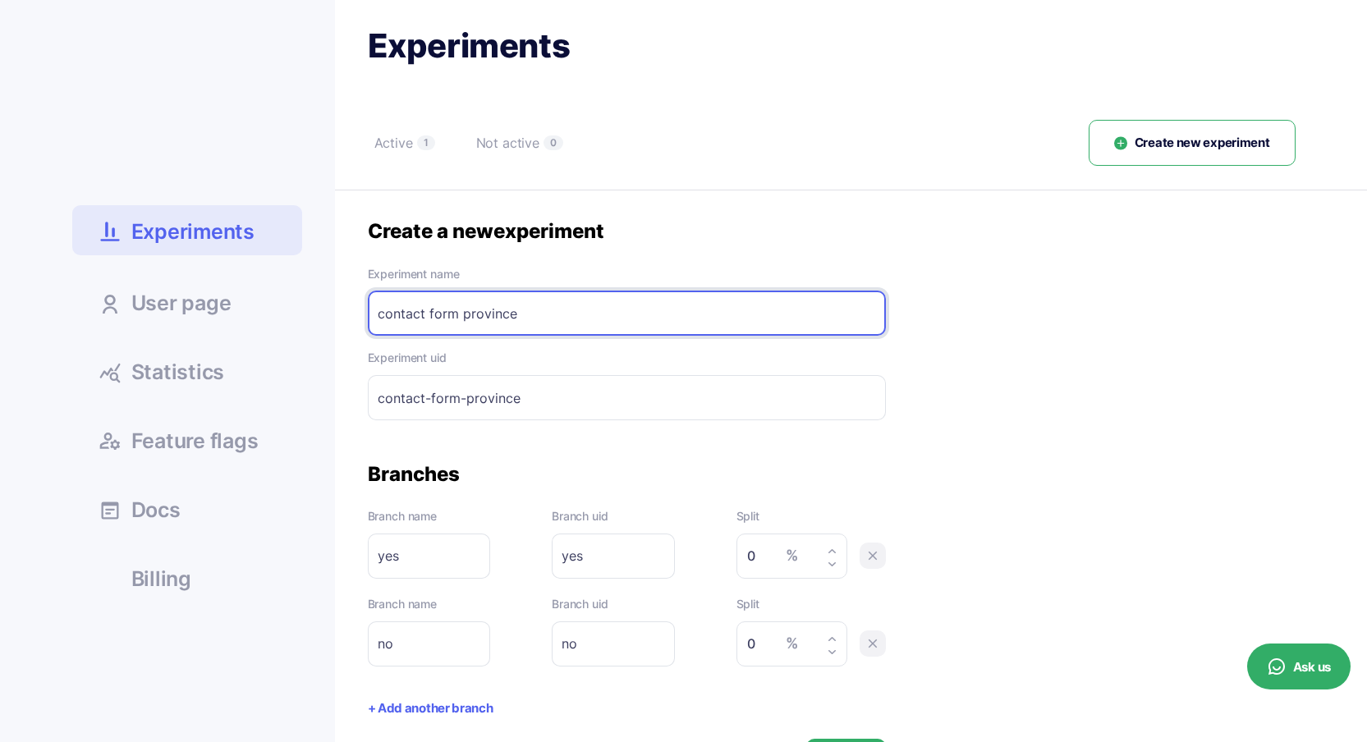
click at [538, 314] on input "contact form province" at bounding box center [627, 313] width 518 height 45
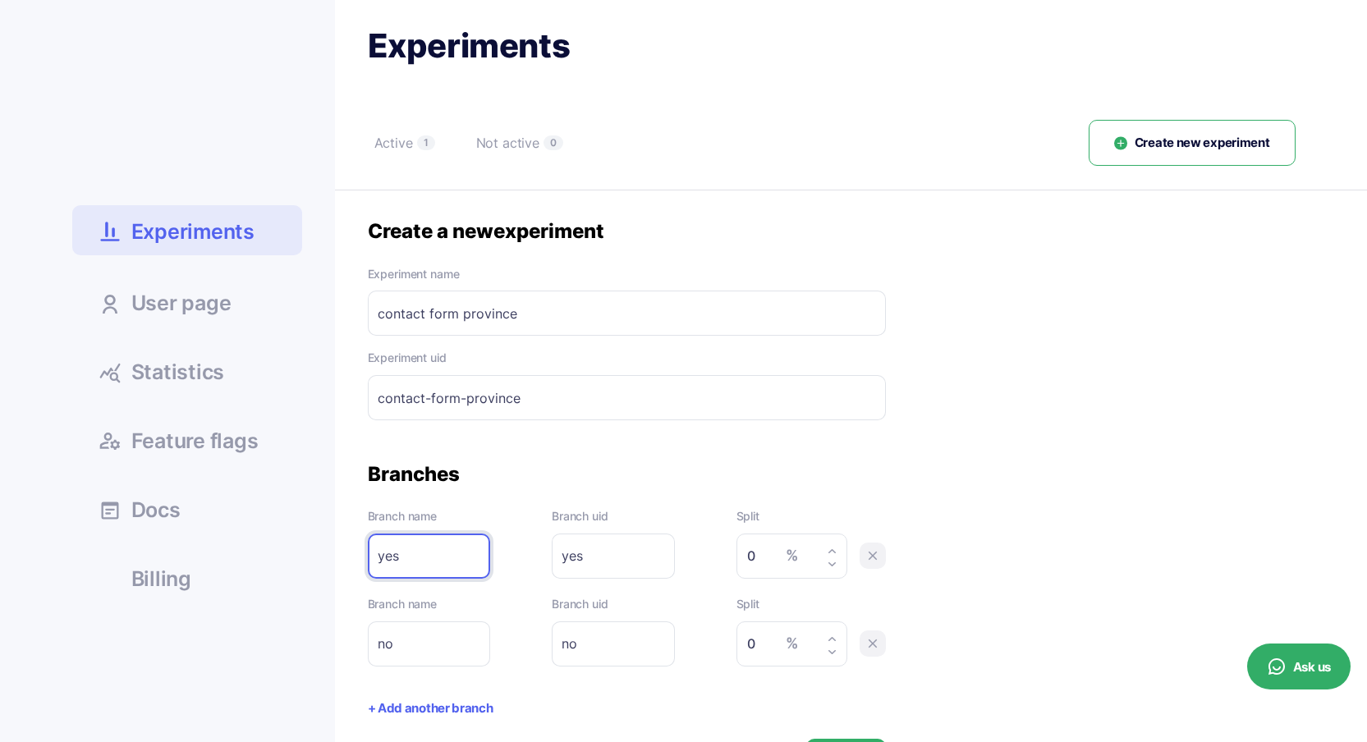
click at [436, 549] on input "yes" at bounding box center [429, 555] width 123 height 45
drag, startPoint x: 736, startPoint y: 553, endPoint x: 715, endPoint y: 557, distance: 21.7
click at [716, 557] on div "Branch name yes Please enter branch name. Branch uid yes Please enter branch ui…" at bounding box center [627, 542] width 518 height 71
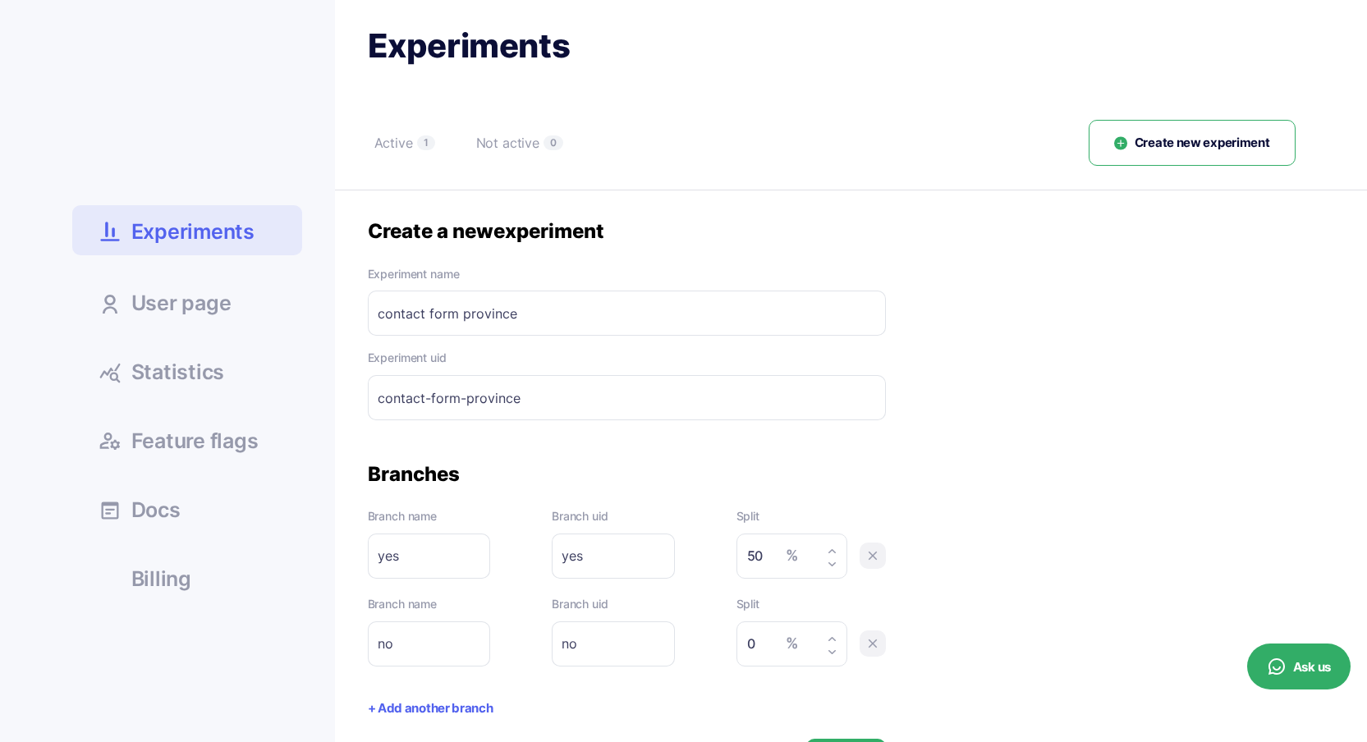
type input "50"
type input "1"
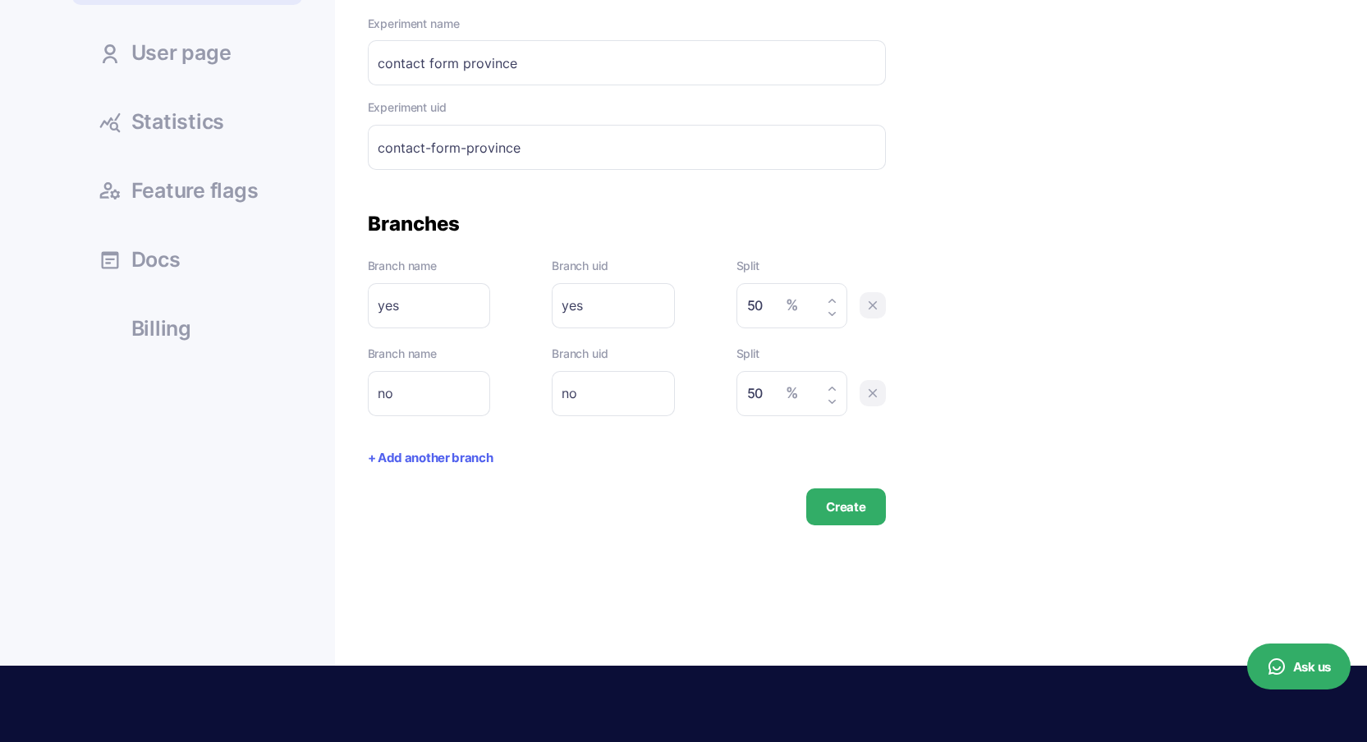
scroll to position [318, 0]
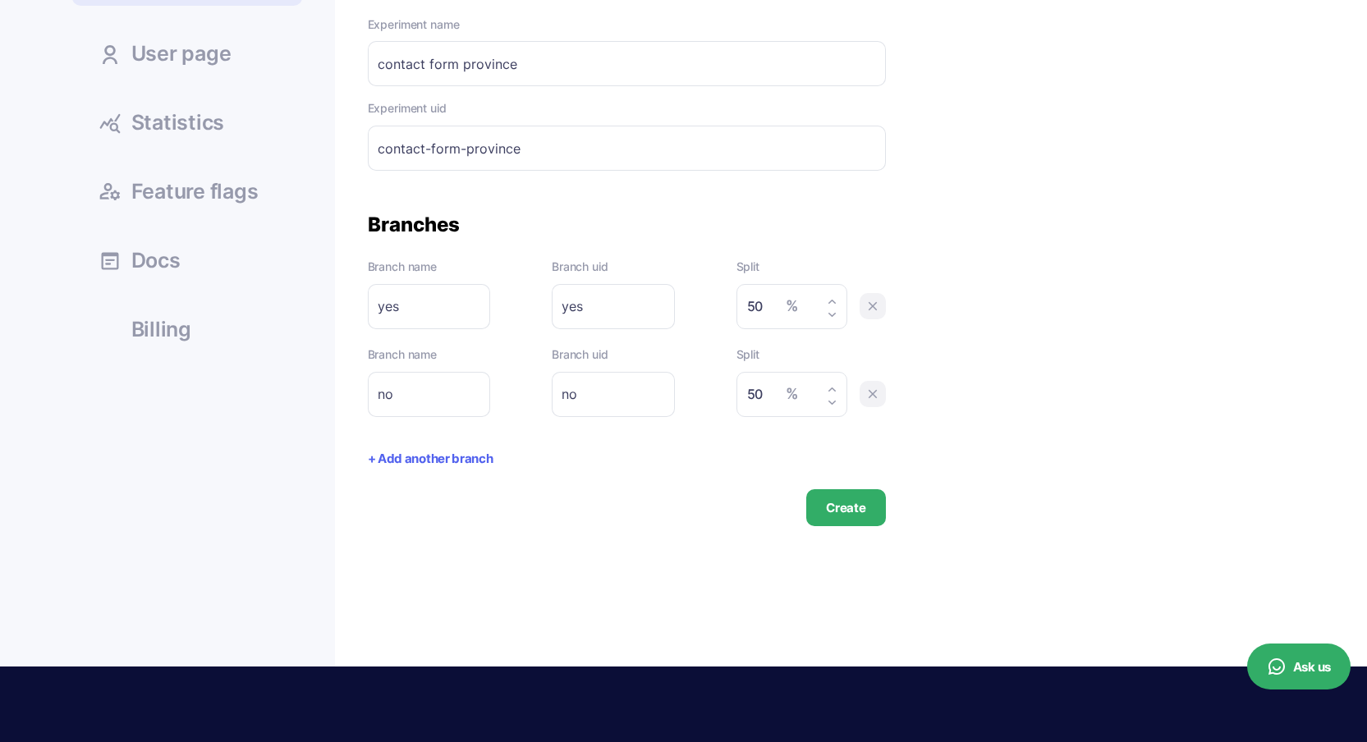
type input "50"
click at [863, 505] on button "Create" at bounding box center [845, 507] width 79 height 37
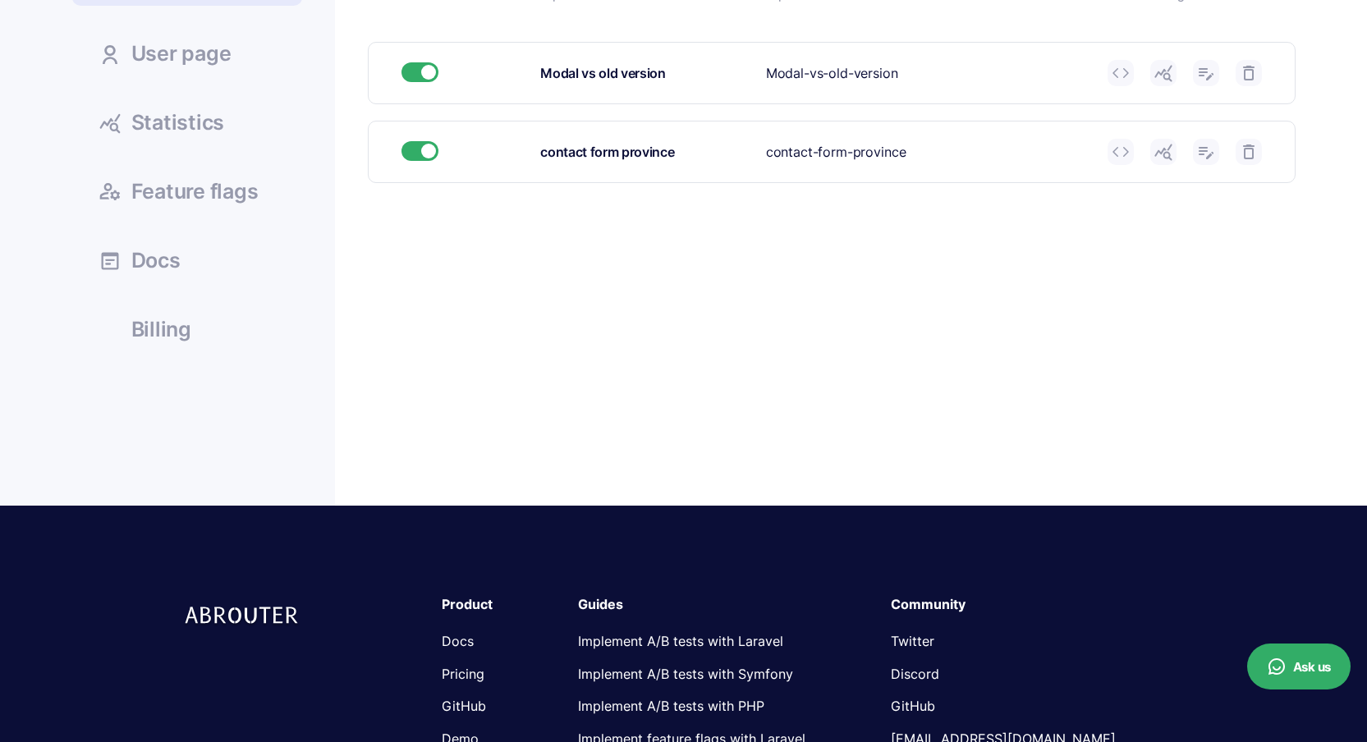
click at [854, 149] on div "Experiment ID contact-form-province" at bounding box center [930, 152] width 329 height 21
copy div "contact-form-province Experiment name Please enter experiment name. Experiment …"
